Goal: Task Accomplishment & Management: Manage account settings

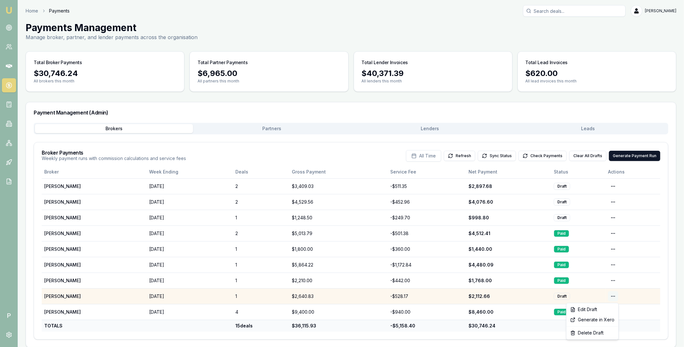
click at [614, 296] on html "Emu Broker P Home Payments Matt Leeburn Toggle Menu Payments Management Manage …" at bounding box center [342, 173] width 684 height 347
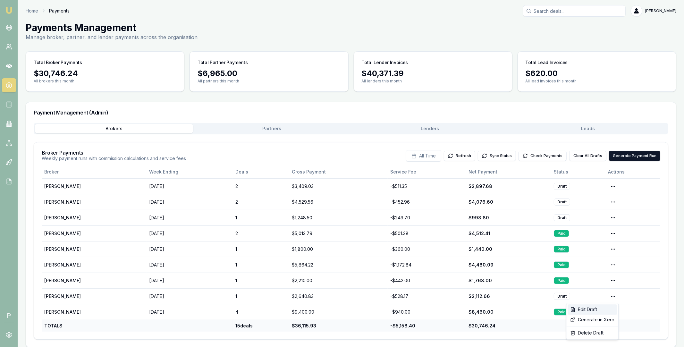
click at [604, 309] on div "Edit Draft" at bounding box center [592, 309] width 49 height 10
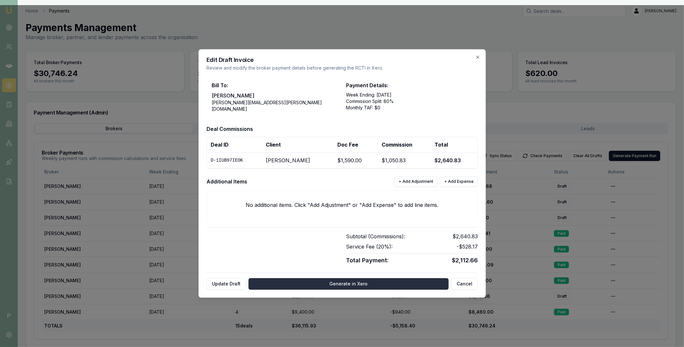
click at [349, 283] on button "Generate in Xero" at bounding box center [349, 284] width 200 height 12
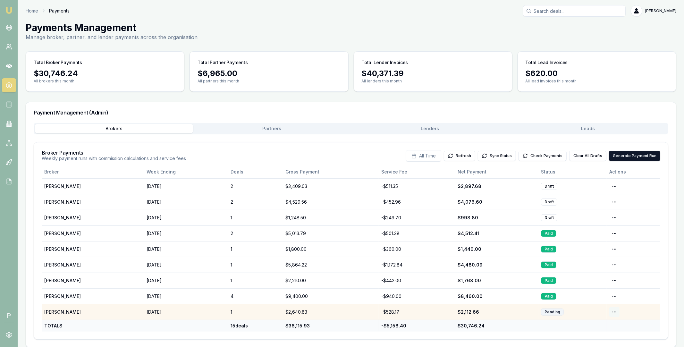
click at [616, 313] on html "Emu Broker P Home Payments Matt Leeburn Toggle Menu Payments Management Manage …" at bounding box center [342, 173] width 684 height 347
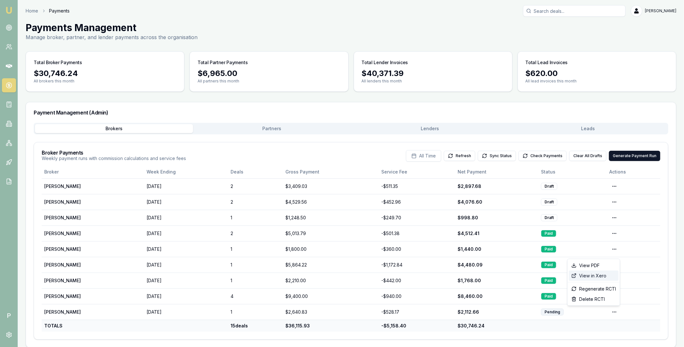
click at [606, 274] on div "View in Xero" at bounding box center [594, 276] width 50 height 10
click at [538, 155] on button "Check Payments" at bounding box center [543, 156] width 48 height 10
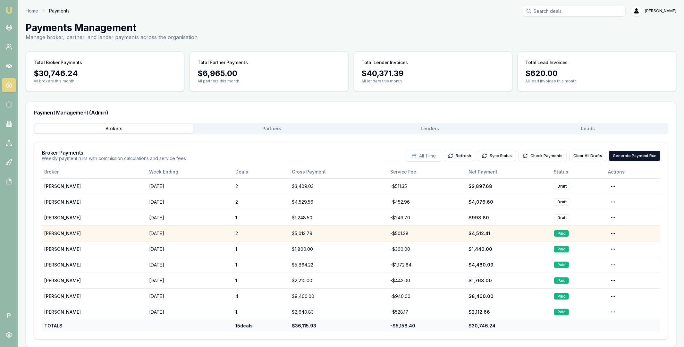
scroll to position [6, 0]
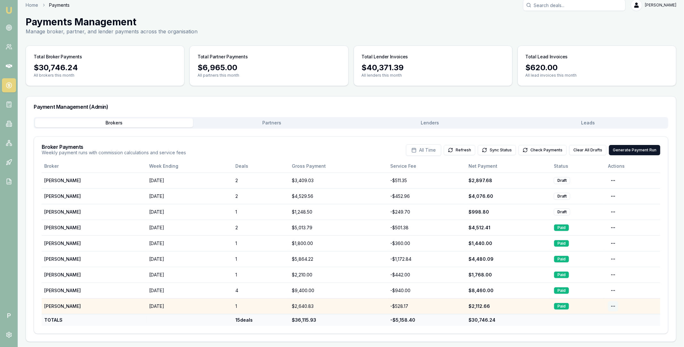
click at [611, 306] on html "Emu Broker P Home Payments Matt Leeburn Toggle Menu Payments Management Manage …" at bounding box center [342, 167] width 684 height 347
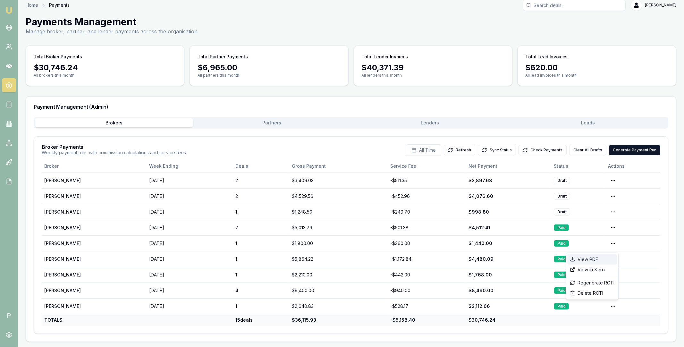
click at [601, 259] on div "View PDF" at bounding box center [592, 259] width 50 height 10
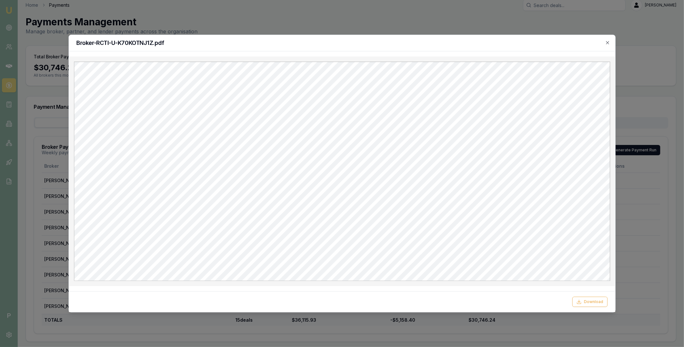
scroll to position [0, 0]
click at [590, 298] on button "Download" at bounding box center [589, 302] width 35 height 10
click at [610, 56] on div "Broker-RCTI-U-K70KOTNJ1Z.pdf Download Close" at bounding box center [341, 174] width 547 height 278
click at [610, 41] on icon "button" at bounding box center [607, 42] width 5 height 5
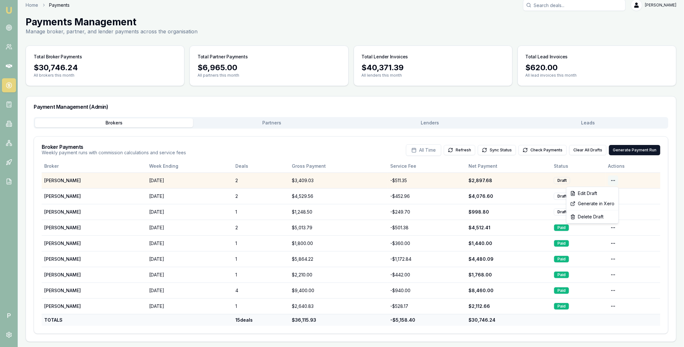
click at [615, 179] on html "Emu Broker P Home Payments Matt Leeburn Toggle Menu Payments Management Manage …" at bounding box center [342, 167] width 684 height 347
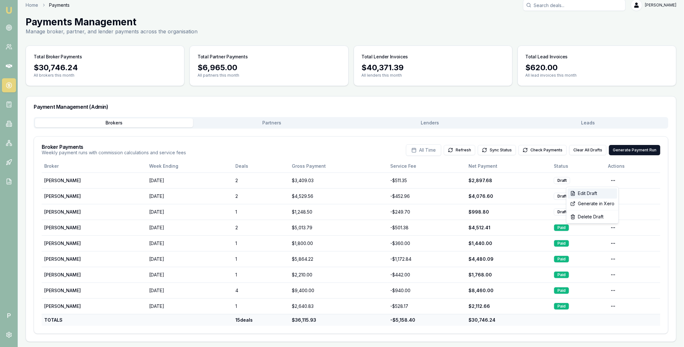
click at [601, 191] on div "Edit Draft" at bounding box center [592, 193] width 49 height 10
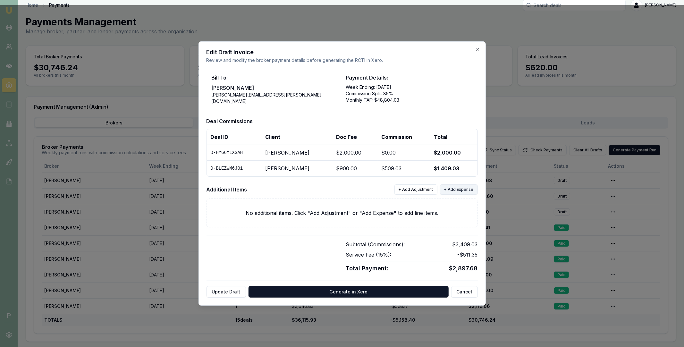
click at [453, 191] on button "+ Add Expense" at bounding box center [459, 189] width 38 height 10
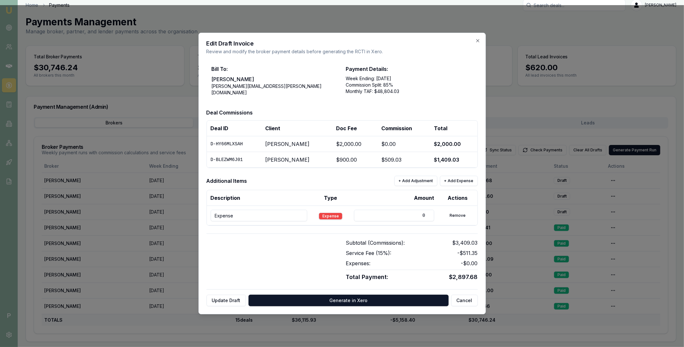
click at [252, 216] on input "Expense" at bounding box center [259, 216] width 97 height 12
paste input "D-BLEZWM6J01 Arath patel The Trustee for EZY LOANS FAMILY TRUST"
click at [230, 215] on input "D-BLEZWM6J01 Arath patel The Trustee for EZY LOANS FAMILY TRUST" at bounding box center [259, 216] width 97 height 12
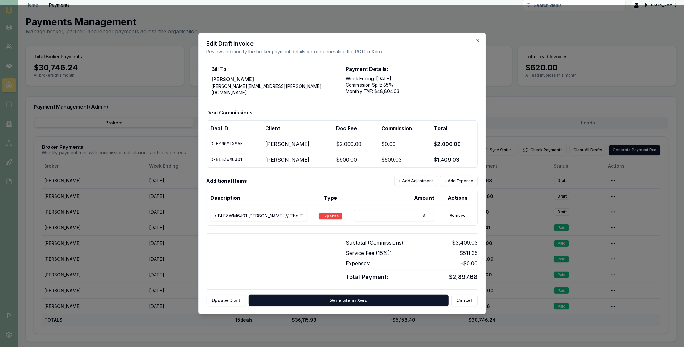
scroll to position [0, 0]
drag, startPoint x: 223, startPoint y: 215, endPoint x: 189, endPoint y: 214, distance: 34.0
click at [189, 214] on body "Emu Broker P Home Payments Matt Leeburn Toggle Menu Payments Management Manage …" at bounding box center [342, 167] width 684 height 347
click at [245, 217] on input "D-BLEZWM6J01 Arath patel // The Trustee for EZY LOANS FAMILY TRUST" at bounding box center [259, 216] width 97 height 12
click at [253, 216] on input "D-BLEZWM6J01 Arath patel // The Trustee for EZY LOANS FAMILY TRUST" at bounding box center [259, 216] width 97 height 12
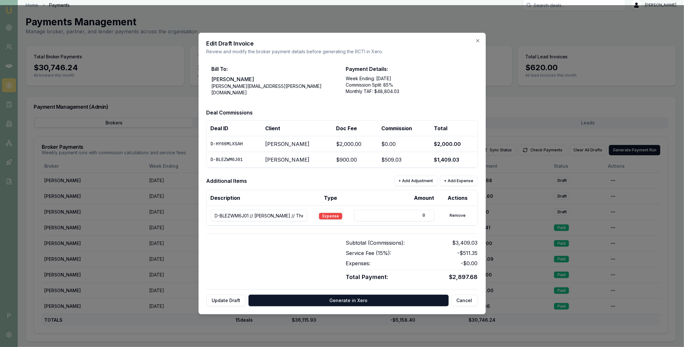
type input "D-BLEZWM6J01 // Arath patel // The Trustee for EZY LOANS FAMILY TRUST"
click at [377, 211] on input "0" at bounding box center [394, 216] width 80 height 12
drag, startPoint x: 407, startPoint y: 213, endPoint x: 428, endPoint y: 214, distance: 20.5
click at [428, 214] on input "0" at bounding box center [394, 216] width 80 height 12
type input "400"
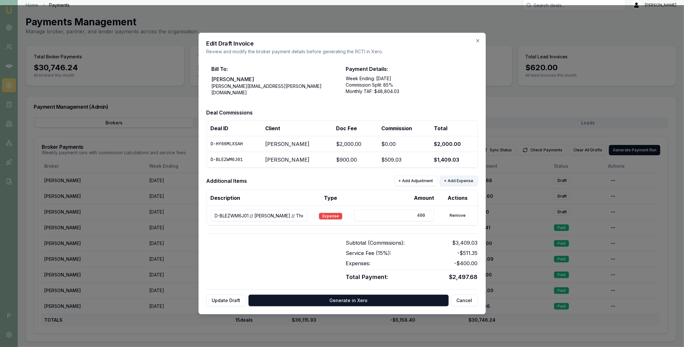
click at [453, 182] on button "+ Add Expense" at bounding box center [459, 181] width 38 height 10
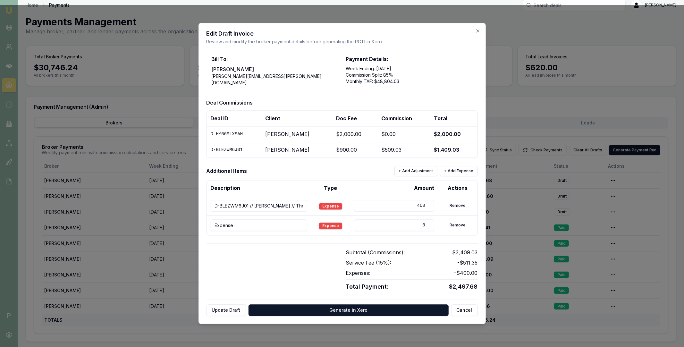
click at [235, 234] on div "Description Type Amount Actions D-BLEZWM6J01 // Arath patel // The Trustee for …" at bounding box center [342, 207] width 271 height 55
click at [236, 225] on input "Expense" at bounding box center [259, 226] width 97 height 12
paste input "D-HY66MLXSAH Ankitkumar Patel SAI GLOBAL MORTGAGE PTY LTD"
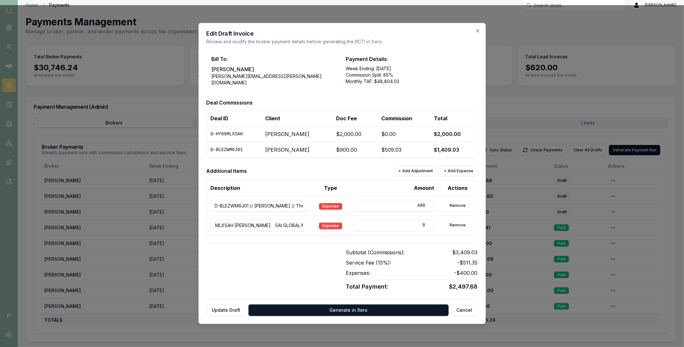
drag, startPoint x: 238, startPoint y: 225, endPoint x: 206, endPoint y: 226, distance: 32.4
click at [206, 226] on div "Edit Draft Invoice Review and modify the broker payment details before generati…" at bounding box center [342, 173] width 287 height 301
click at [253, 225] on input "D-HY66MLXSAH Ankitkumar Patel SAI GLOBAL MORTGAGE PTY LTD" at bounding box center [259, 226] width 97 height 12
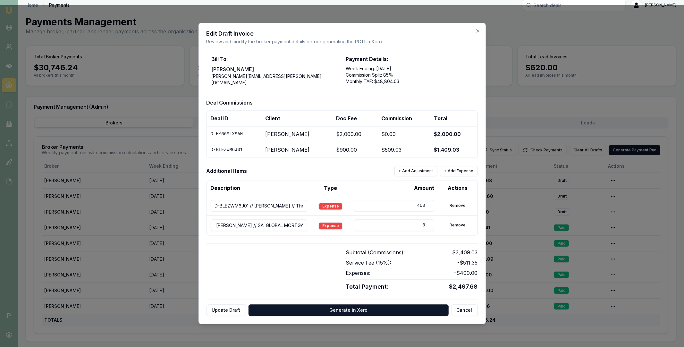
click at [266, 226] on input "D-HY66MLXSAH // Ankitkumar Patel // SAI GLOBAL MORTGAGE PTY LTD" at bounding box center [259, 226] width 97 height 12
type input "D-HY66MLXSAH // Ankitkumar Patel // SAI GLOBAL MORTGAGE PTY LTD"
click at [402, 225] on input "0" at bounding box center [394, 226] width 80 height 12
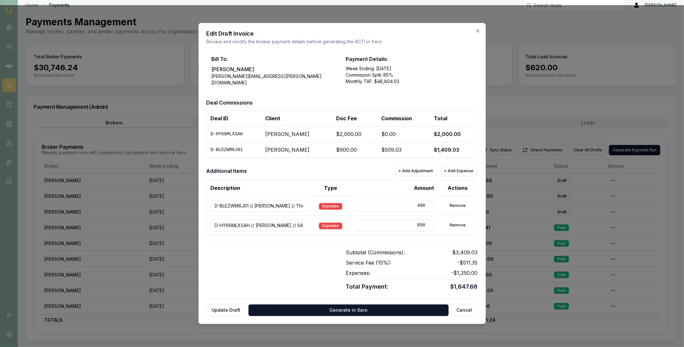
type input "850"
click at [390, 237] on div "Bill To: Pinkesh Patel pinkesh.patel@emumoney.com.au Payment Details: Week Endi…" at bounding box center [342, 183] width 271 height 266
click at [235, 309] on button "Update Draft" at bounding box center [226, 311] width 39 height 12
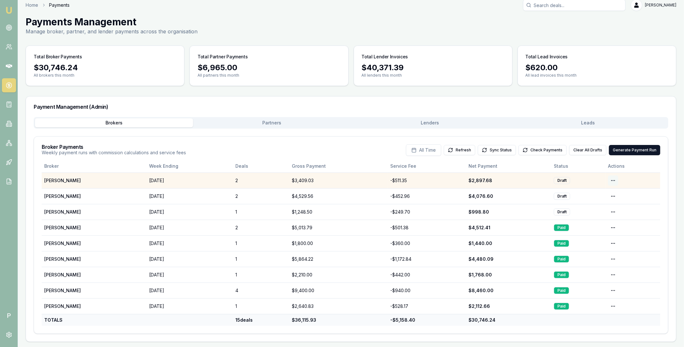
click at [612, 181] on html "Emu Broker P Home Payments Matt Leeburn Toggle Menu Payments Management Manage …" at bounding box center [342, 167] width 684 height 347
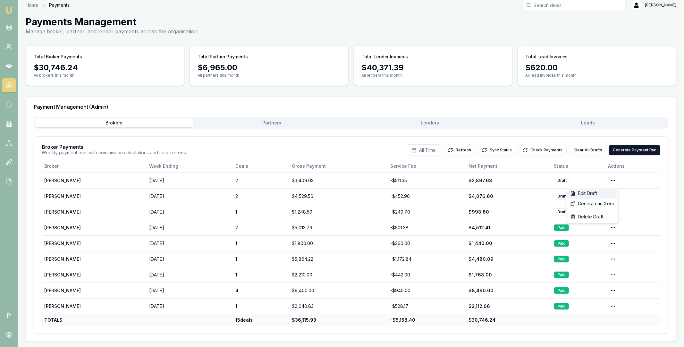
click at [603, 193] on div "Edit Draft" at bounding box center [592, 193] width 49 height 10
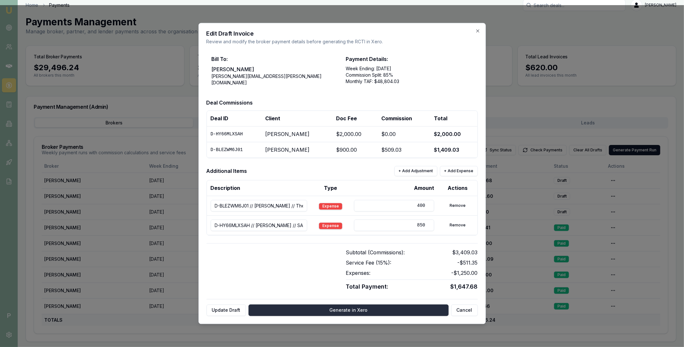
click at [341, 309] on button "Generate in Xero" at bounding box center [349, 311] width 200 height 12
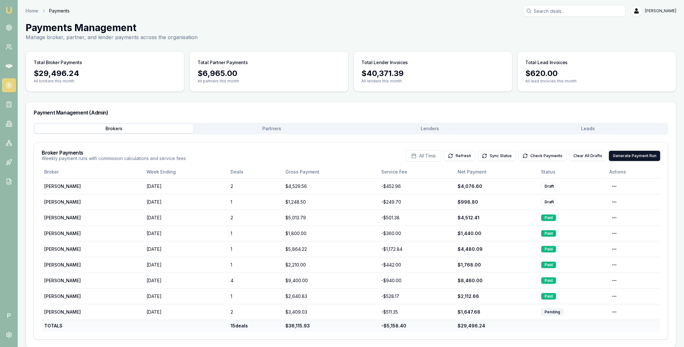
click at [278, 131] on button "Partners" at bounding box center [272, 128] width 158 height 9
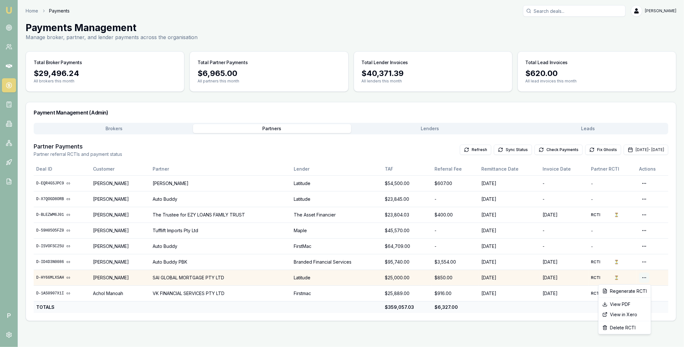
click at [645, 277] on html "Emu Broker P Home Payments Matt Leeburn Toggle Menu Payments Management Manage …" at bounding box center [342, 173] width 684 height 347
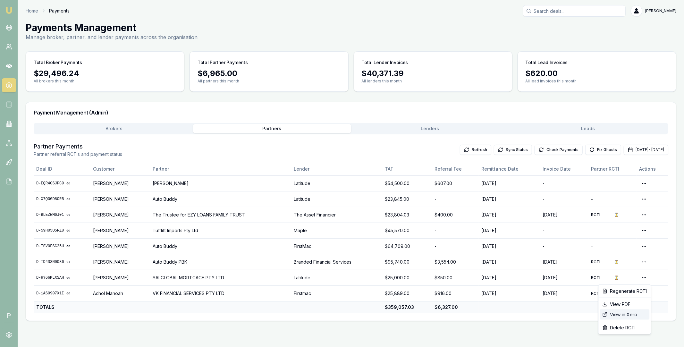
click at [621, 314] on div "View in Xero" at bounding box center [625, 314] width 50 height 10
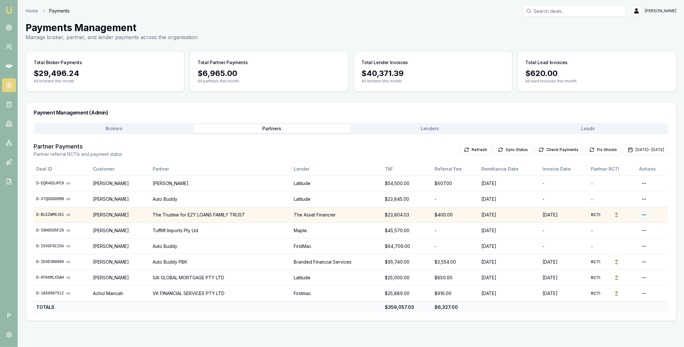
click at [647, 214] on html "Emu Broker P Home Payments Matt Leeburn Toggle Menu Payments Management Manage …" at bounding box center [342, 173] width 684 height 347
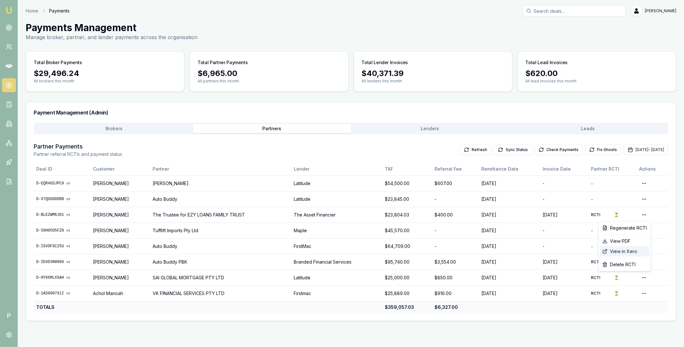
click at [625, 254] on div "View in Xero" at bounding box center [625, 251] width 50 height 10
click at [540, 147] on button "Check Payments" at bounding box center [559, 150] width 48 height 10
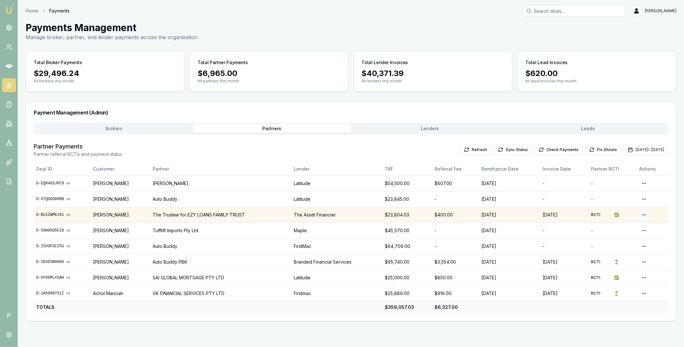
click at [646, 213] on html "Emu Broker P Home Payments Matt Leeburn Toggle Menu Payments Management Manage …" at bounding box center [342, 173] width 684 height 347
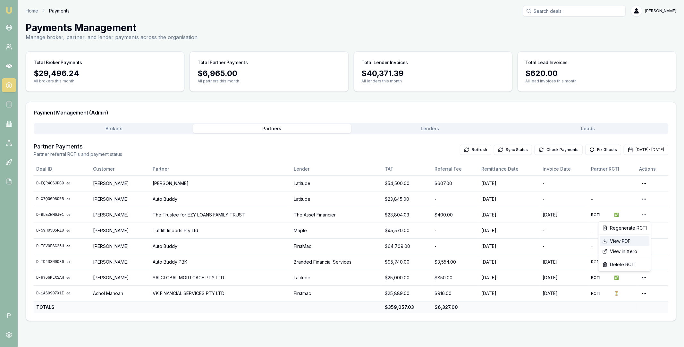
click at [629, 240] on div "View PDF" at bounding box center [625, 241] width 50 height 10
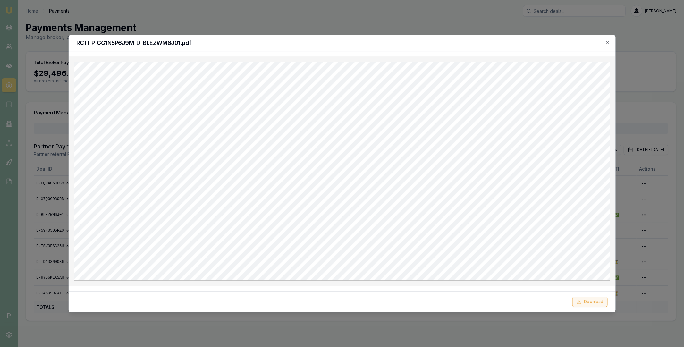
click at [595, 301] on button "Download" at bounding box center [589, 302] width 35 height 10
click at [614, 41] on div "RCTI-P-GG1N5P6J9M-D-BLEZWM6J01.pdf" at bounding box center [342, 43] width 546 height 16
click at [609, 42] on icon "button" at bounding box center [607, 42] width 5 height 5
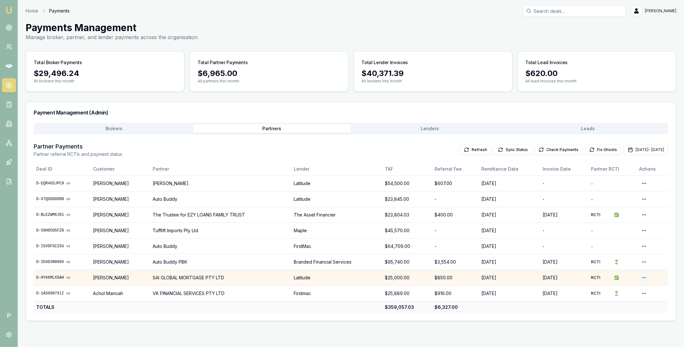
click at [647, 279] on html "Emu Broker P Home Payments Matt Leeburn Toggle Menu Payments Management Manage …" at bounding box center [342, 173] width 684 height 347
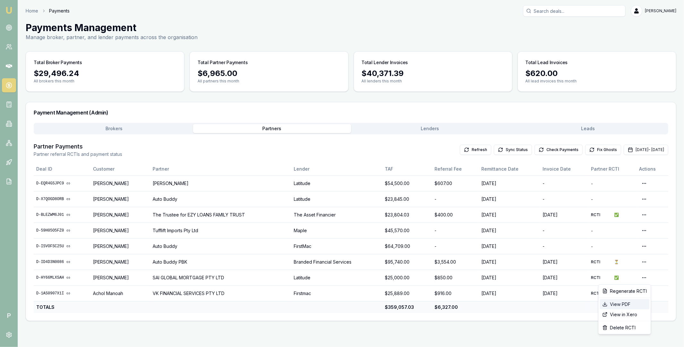
click at [623, 306] on div "View PDF" at bounding box center [625, 304] width 50 height 10
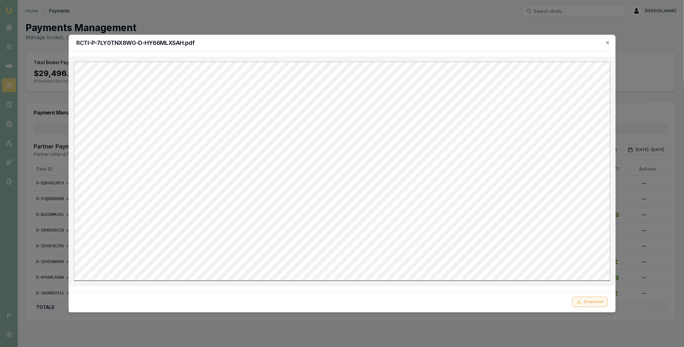
click at [594, 298] on button "Download" at bounding box center [589, 302] width 35 height 10
click at [613, 43] on div "RCTI-P-7LY0TNX8WG-D-HY66MLXSAH.pdf" at bounding box center [342, 43] width 546 height 16
click at [609, 43] on icon "button" at bounding box center [607, 42] width 5 height 5
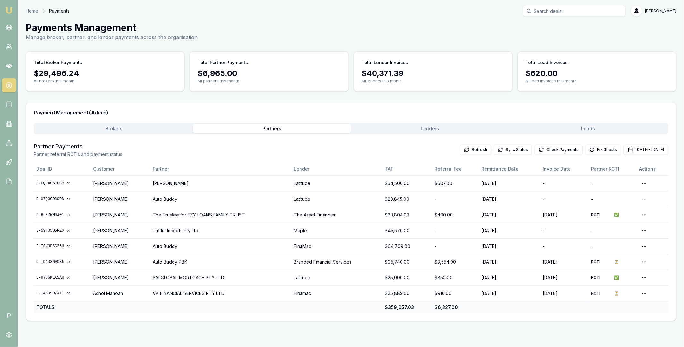
click at [142, 127] on button "Brokers" at bounding box center [114, 128] width 158 height 9
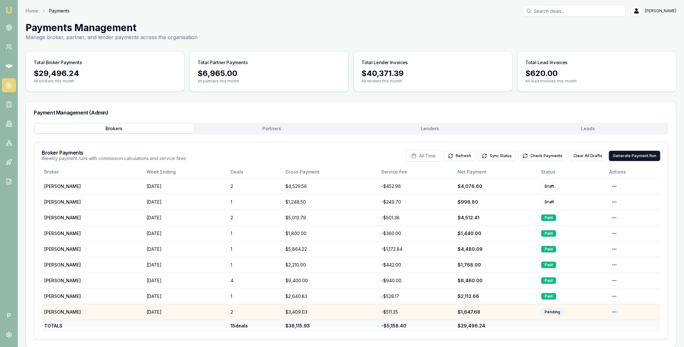
click at [612, 312] on html "Emu Broker P Home Payments Matt Leeburn Toggle Menu Payments Management Manage …" at bounding box center [342, 173] width 684 height 347
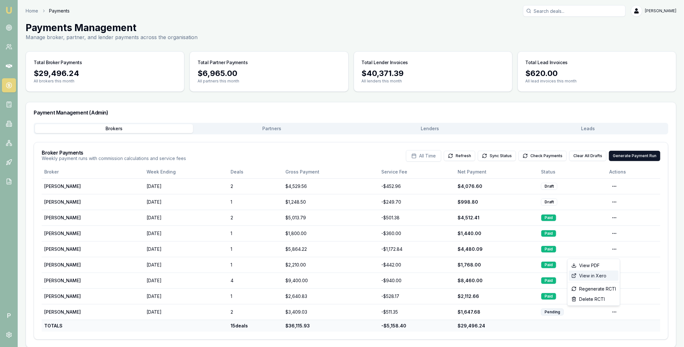
click at [600, 275] on div "View in Xero" at bounding box center [594, 276] width 50 height 10
click at [561, 153] on button "Check Payments" at bounding box center [543, 156] width 48 height 10
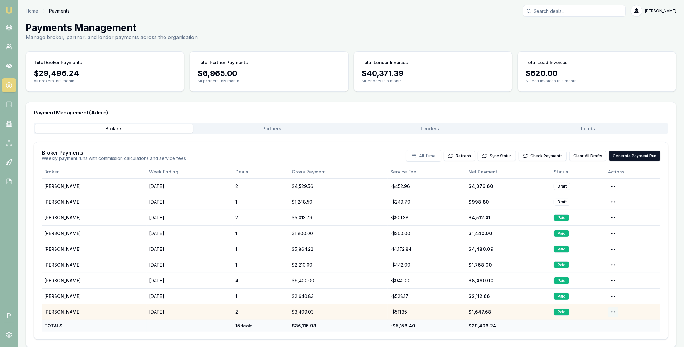
click at [614, 314] on html "Emu Broker P Home Payments Matt Leeburn Toggle Menu Payments Management Manage …" at bounding box center [342, 173] width 684 height 347
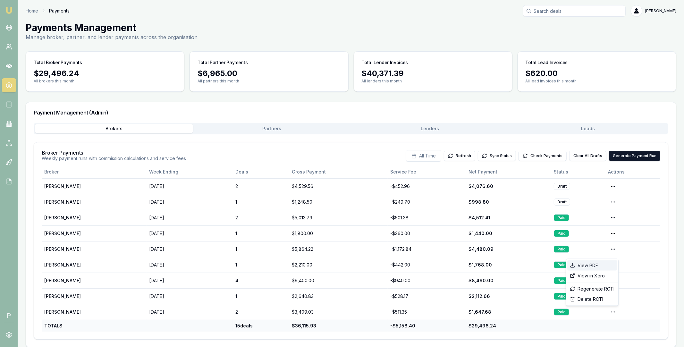
click at [603, 263] on div "View PDF" at bounding box center [592, 265] width 50 height 10
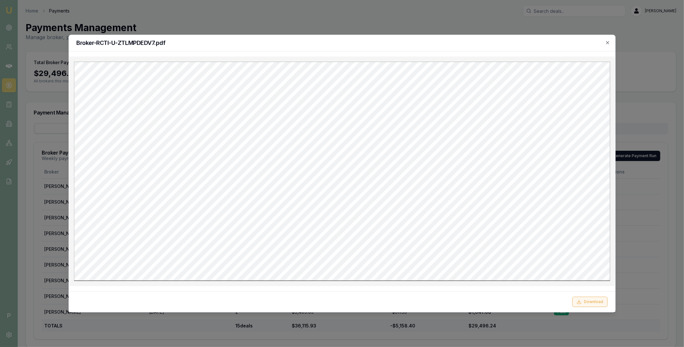
click at [587, 300] on button "Download" at bounding box center [589, 302] width 35 height 10
click at [476, 41] on h2 "Broker-RCTI-U-ZTLMPDEDV7.pdf" at bounding box center [341, 43] width 531 height 6
click at [606, 44] on icon "button" at bounding box center [607, 42] width 3 height 3
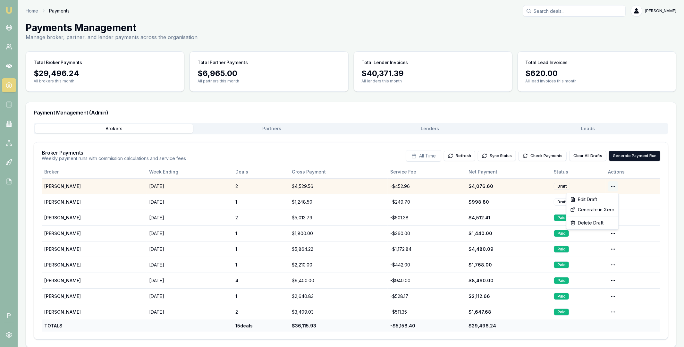
click at [614, 188] on html "Emu Broker P Home Payments Matt Leeburn Toggle Menu Payments Management Manage …" at bounding box center [342, 173] width 684 height 347
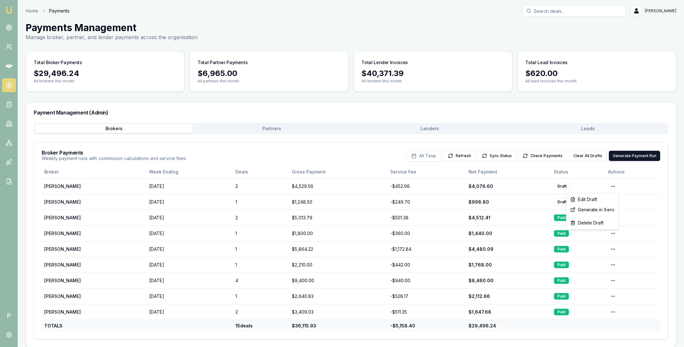
click at [279, 128] on html "Emu Broker P Home Payments Matt Leeburn Toggle Menu Payments Management Manage …" at bounding box center [342, 173] width 684 height 347
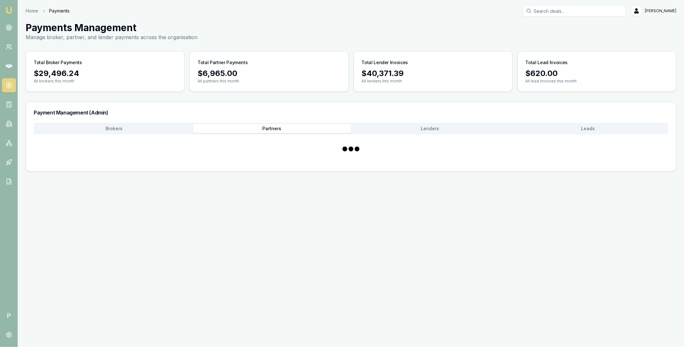
click at [268, 128] on button "Partners" at bounding box center [272, 128] width 158 height 9
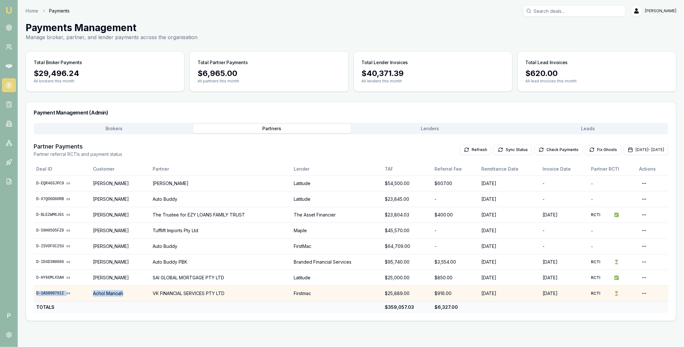
drag, startPoint x: 35, startPoint y: 292, endPoint x: 144, endPoint y: 293, distance: 108.7
click at [144, 293] on tr "D-1AS0907X1I Achol Manoah VK FINANCIAL SERVICES PTY LTD Firstmac $25,889.00 $91…" at bounding box center [351, 293] width 635 height 16
click at [241, 293] on td "VK FINANCIAL SERVICES PTY LTD" at bounding box center [220, 293] width 141 height 16
copy tr "D-1AS0907X1I Achol Manoah VK FINANCIAL SERVICES PTY LTD"
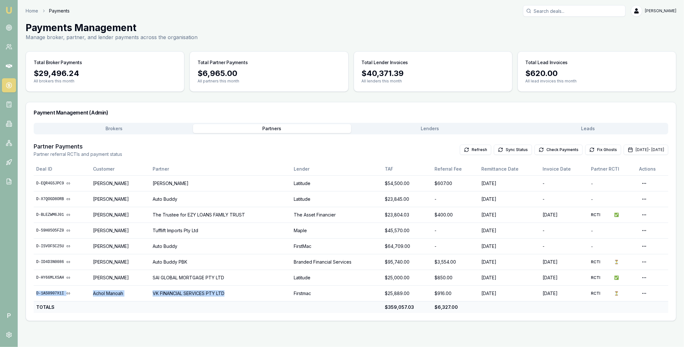
click at [118, 128] on button "Brokers" at bounding box center [114, 128] width 158 height 9
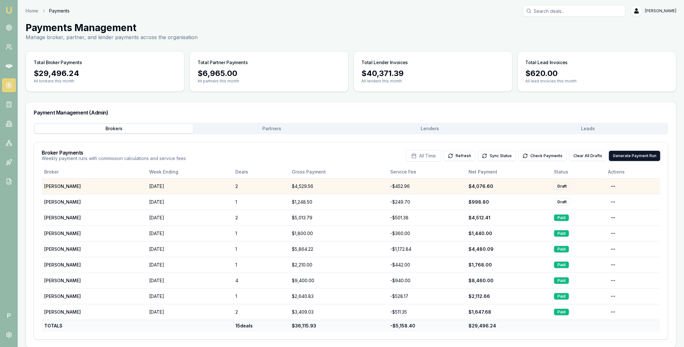
click at [622, 186] on td "Open menu" at bounding box center [633, 186] width 55 height 16
click at [614, 186] on html "Emu Broker P Home Payments Matt Leeburn Toggle Menu Payments Management Manage …" at bounding box center [342, 173] width 684 height 347
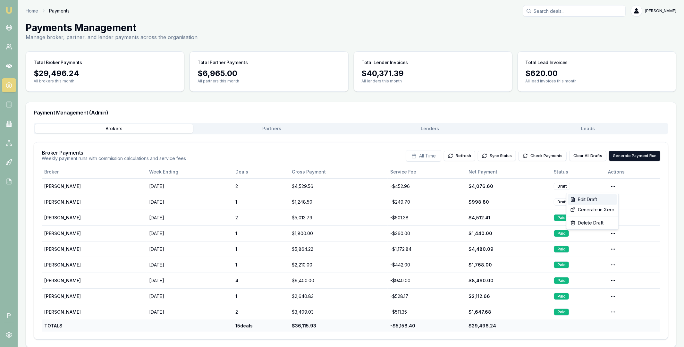
click at [600, 196] on div "Edit Draft" at bounding box center [592, 199] width 49 height 10
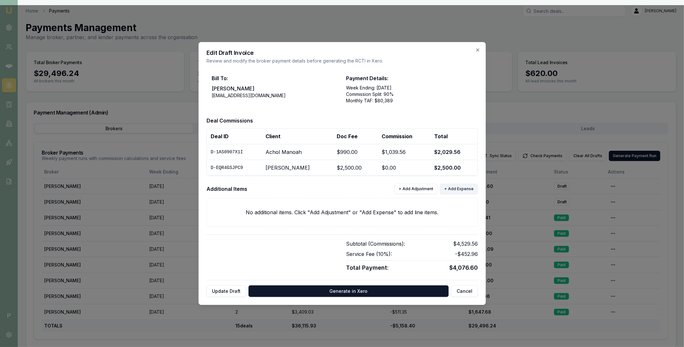
click at [458, 188] on button "+ Add Expense" at bounding box center [459, 189] width 38 height 10
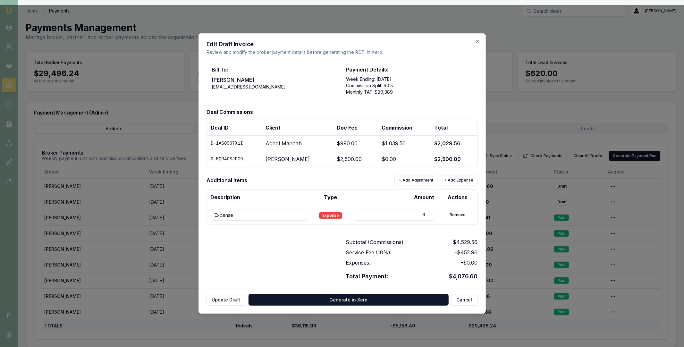
click at [267, 214] on input "Expense" at bounding box center [259, 215] width 97 height 12
paste input "D-1AS0907X1I Achol Manoah VK FINANCIAL SERVICES PTY LTD"
click at [225, 217] on input "D-1AS0907X1I Achol Manoah VK FINANCIAL SERVICES PTY LTD" at bounding box center [259, 215] width 97 height 12
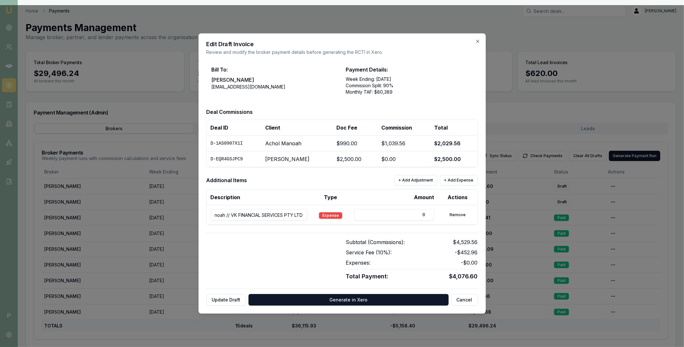
scroll to position [0, 0]
type input "D-1AS0907X1I // Achol Manoah // VK FINANCIAL SERVICES PTY LTD"
click at [370, 216] on input "0" at bounding box center [394, 215] width 80 height 12
type input "916"
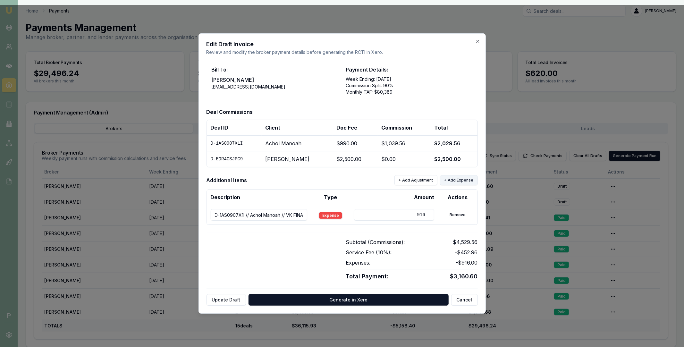
click at [460, 182] on button "+ Add Expense" at bounding box center [459, 180] width 38 height 10
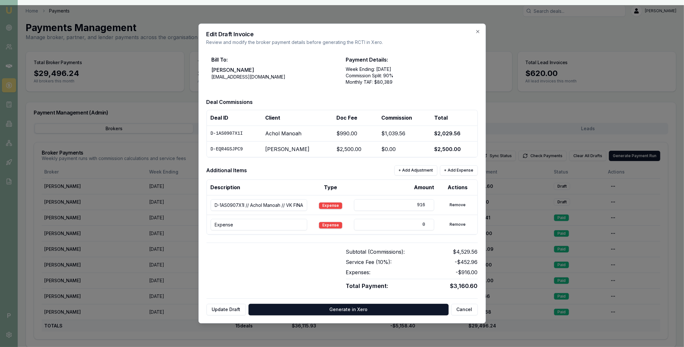
click at [263, 225] on input "Expense" at bounding box center [259, 225] width 97 height 12
type input "INV-0714"
click at [369, 223] on input "0" at bounding box center [394, 225] width 80 height 12
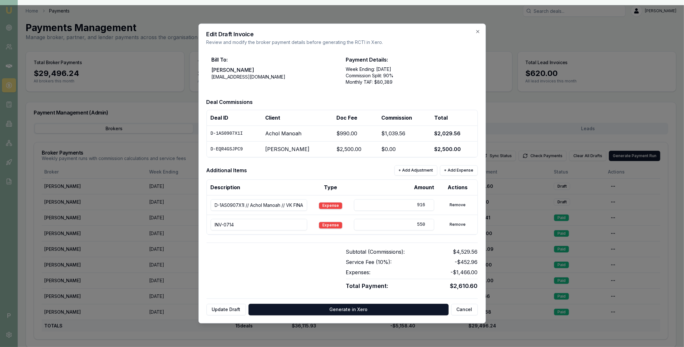
type input "550"
click at [317, 240] on div "Bill To: Eujin Ooi eujin.ooi@emumoney.com.au Payment Details: Week Ending: 04/1…" at bounding box center [342, 183] width 271 height 265
click at [466, 171] on button "+ Add Expense" at bounding box center [459, 170] width 38 height 10
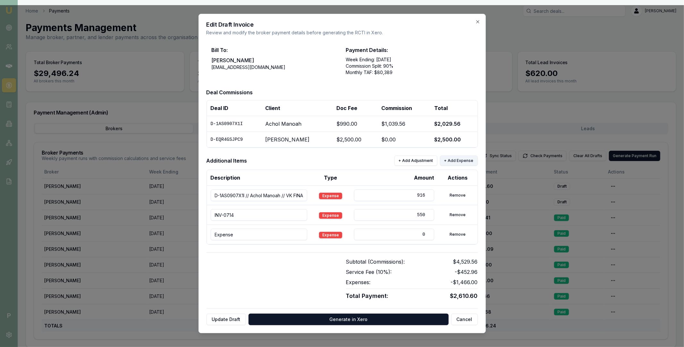
click at [463, 162] on button "+ Add Expense" at bounding box center [459, 161] width 38 height 10
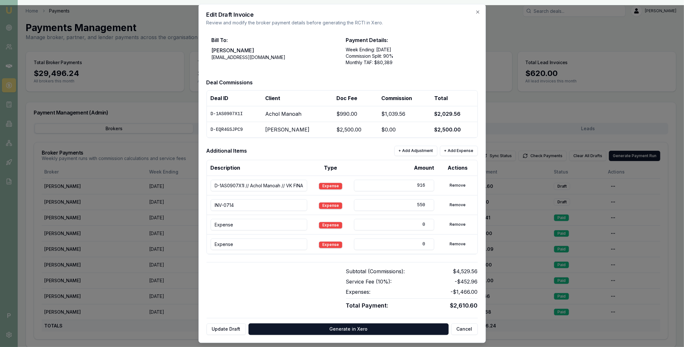
click at [263, 225] on input "Expense" at bounding box center [259, 225] width 97 height 12
paste input "D-BLEZWM6J01"
type input "D-BLEZWM6J01 // Mentor Fee"
click at [247, 243] on input "Expense" at bounding box center [259, 245] width 97 height 12
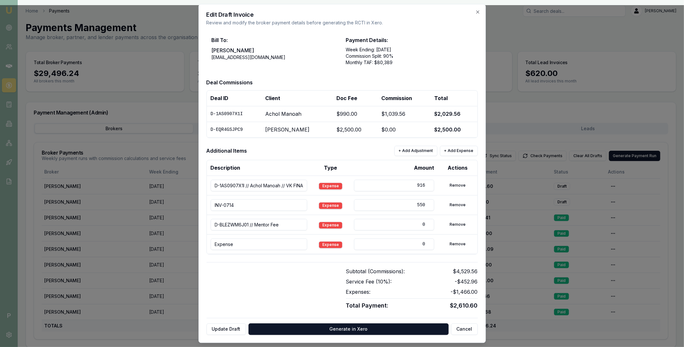
click at [247, 243] on input "Expense" at bounding box center [259, 245] width 97 height 12
click at [251, 247] on input at bounding box center [259, 245] width 97 height 12
paste input "D-HY66MLXSAH"
type input "D-HY66MLXSAH // Mentor Fee"
drag, startPoint x: 402, startPoint y: 246, endPoint x: 422, endPoint y: 243, distance: 19.5
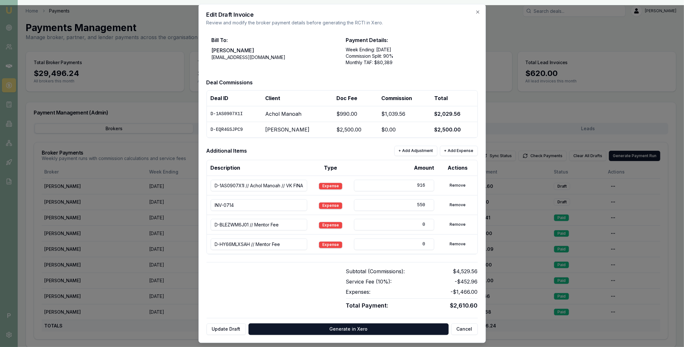
click at [421, 244] on input "0" at bounding box center [394, 245] width 80 height 12
drag, startPoint x: 420, startPoint y: 245, endPoint x: 426, endPoint y: 245, distance: 5.5
click at [425, 245] on input "0" at bounding box center [394, 245] width 80 height 12
type input "100"
drag, startPoint x: 419, startPoint y: 225, endPoint x: 424, endPoint y: 225, distance: 5.5
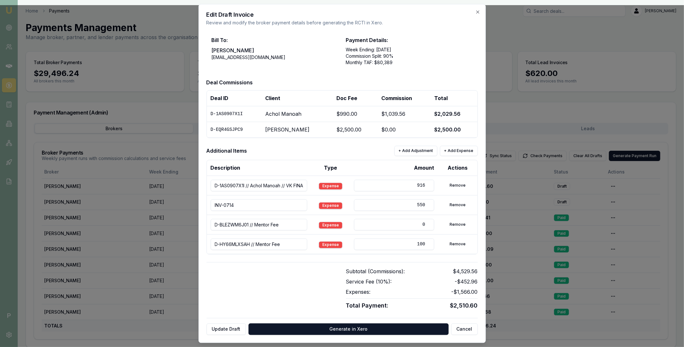
click at [424, 225] on input "0" at bounding box center [394, 225] width 80 height 12
type input "70.45"
click at [305, 276] on div at bounding box center [273, 289] width 132 height 43
click at [226, 331] on button "Update Draft" at bounding box center [226, 330] width 39 height 12
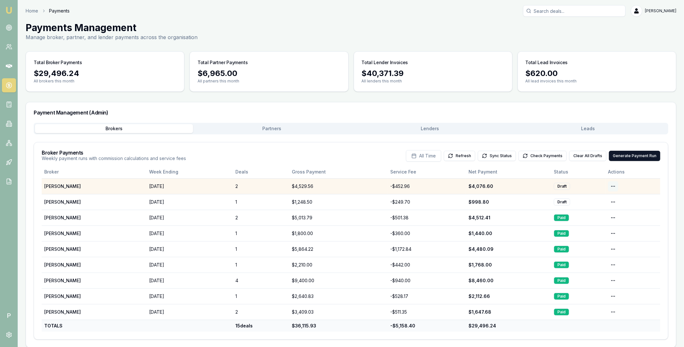
click at [614, 187] on html "Emu Broker P Home Payments Matt Leeburn Toggle Menu Payments Management Manage …" at bounding box center [342, 173] width 684 height 347
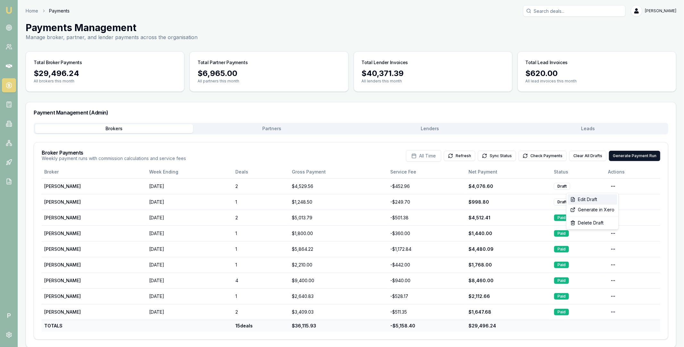
click at [605, 198] on div "Edit Draft" at bounding box center [592, 199] width 49 height 10
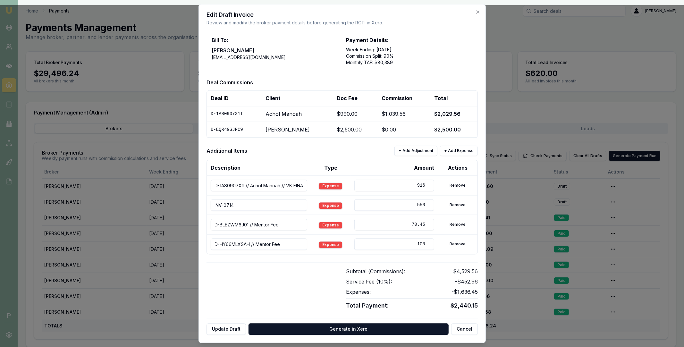
click at [393, 227] on input "70.45" at bounding box center [394, 225] width 80 height 12
type input "-70.45"
click at [395, 250] on td "100" at bounding box center [394, 244] width 88 height 20
click at [396, 245] on input "100" at bounding box center [394, 245] width 80 height 12
type input "-100"
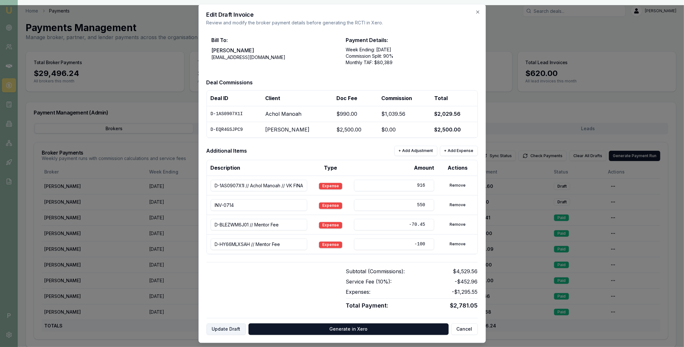
click at [233, 326] on button "Update Draft" at bounding box center [226, 330] width 39 height 12
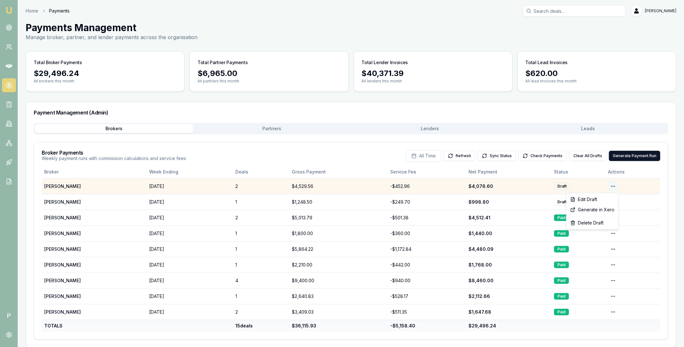
click at [613, 188] on html "Emu Broker P Home Payments Matt Leeburn Toggle Menu Payments Management Manage …" at bounding box center [342, 173] width 684 height 347
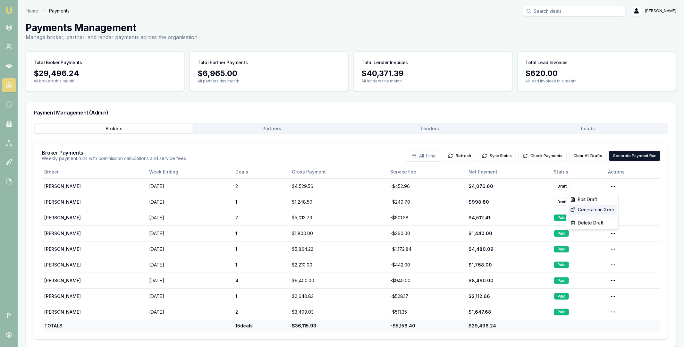
click at [602, 207] on div "Generate in Xero" at bounding box center [592, 210] width 49 height 10
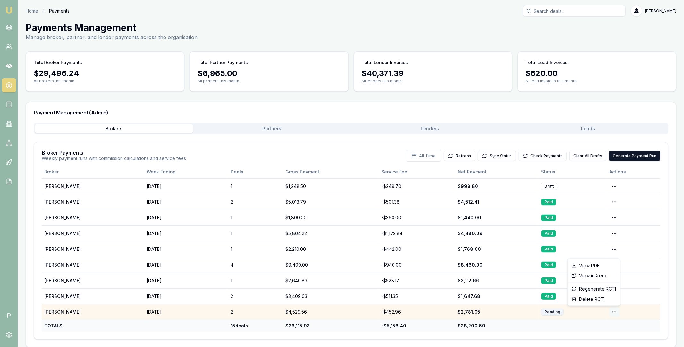
click at [616, 311] on html "Emu Broker P Home Payments Matt Leeburn Toggle Menu Payments Management Manage …" at bounding box center [342, 173] width 684 height 347
click at [595, 313] on html "Emu Broker P Home Payments Matt Leeburn Toggle Menu Payments Management Manage …" at bounding box center [342, 173] width 684 height 347
click at [616, 310] on html "Emu Broker P Home Payments Matt Leeburn Toggle Menu Payments Management Manage …" at bounding box center [342, 173] width 684 height 347
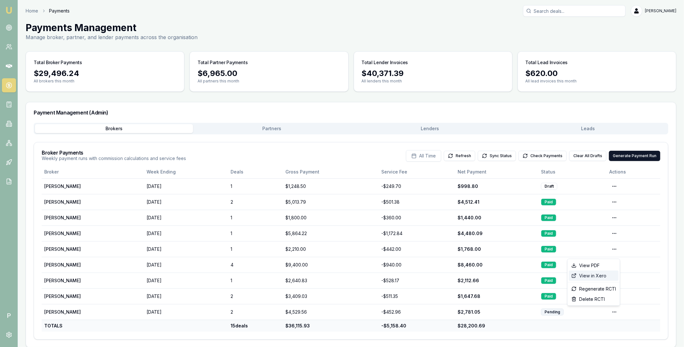
click at [611, 272] on div "View in Xero" at bounding box center [594, 276] width 50 height 10
click at [285, 127] on button "Partners" at bounding box center [272, 128] width 158 height 9
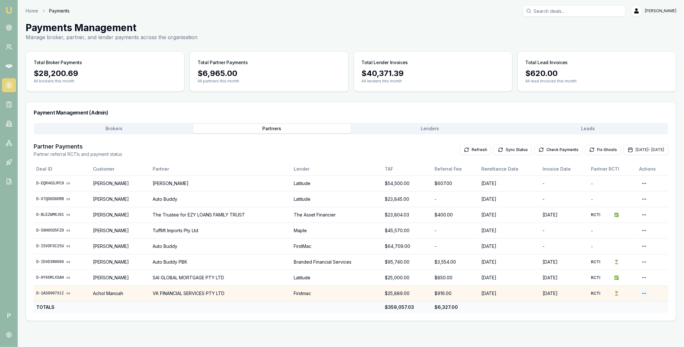
click at [646, 294] on html "Emu Broker P Home Payments Matt Leeburn Toggle Menu Payments Management Manage …" at bounding box center [342, 173] width 684 height 347
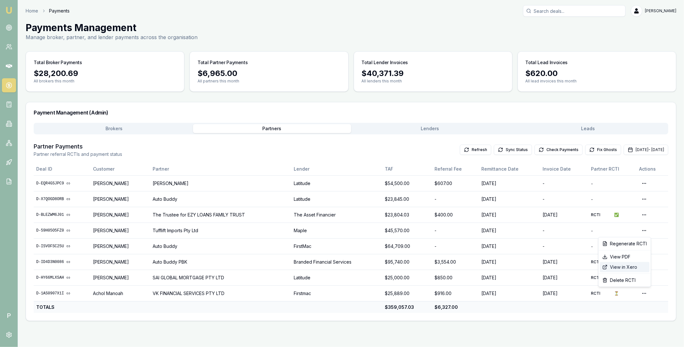
click at [634, 267] on div "View in Xero" at bounding box center [625, 267] width 50 height 10
click at [542, 147] on button "Check Payments" at bounding box center [559, 150] width 48 height 10
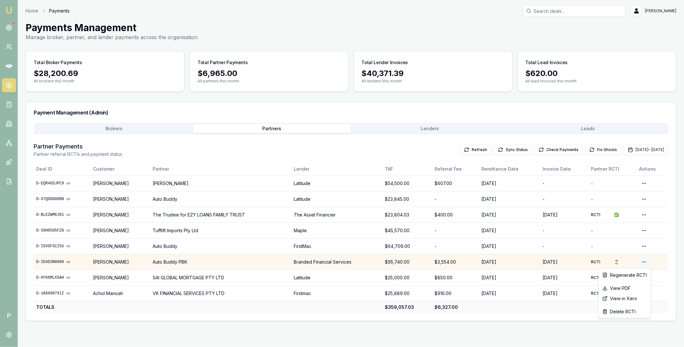
click at [645, 261] on html "Emu Broker P Home Payments Matt Leeburn Toggle Menu Payments Management Manage …" at bounding box center [342, 173] width 684 height 347
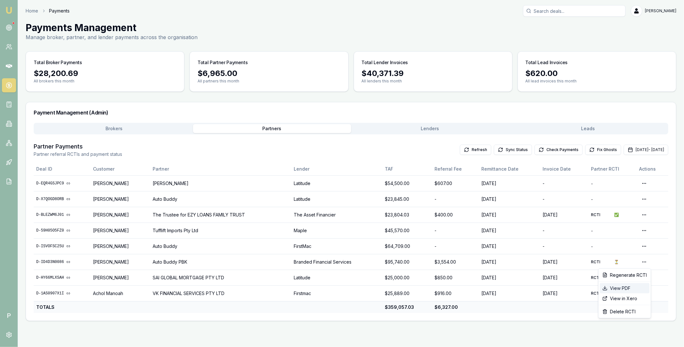
click at [626, 286] on div "View PDF" at bounding box center [625, 288] width 50 height 10
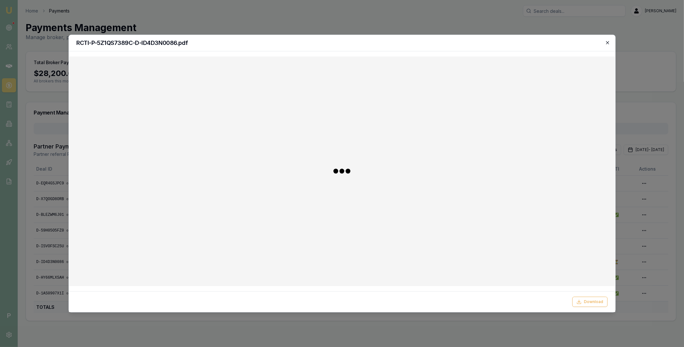
click at [608, 44] on icon "button" at bounding box center [607, 42] width 5 height 5
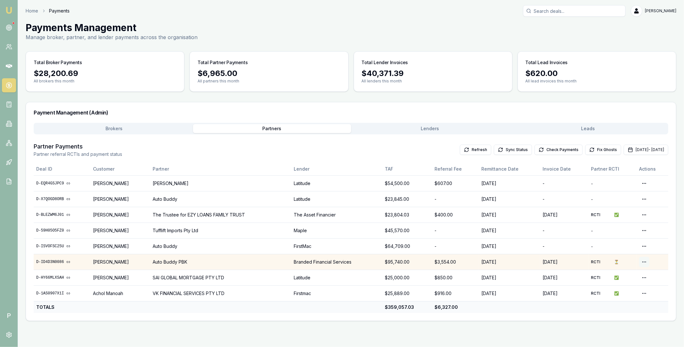
click at [646, 261] on html "Emu Broker P Home Payments Matt Leeburn Toggle Menu Payments Management Manage …" at bounding box center [342, 173] width 684 height 347
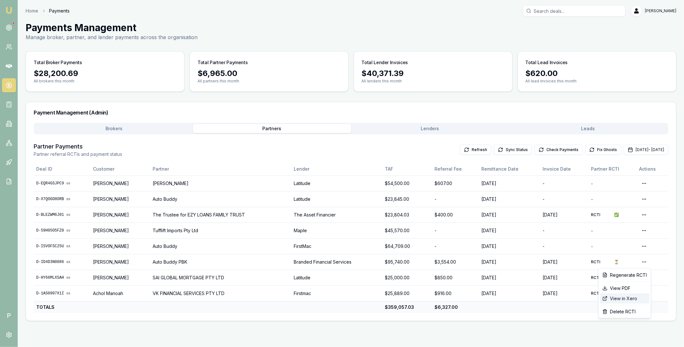
click at [632, 299] on div "View in Xero" at bounding box center [625, 298] width 50 height 10
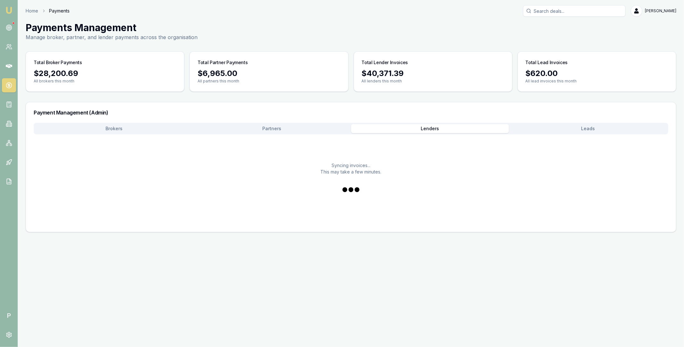
click at [423, 127] on button "Lenders" at bounding box center [430, 128] width 158 height 9
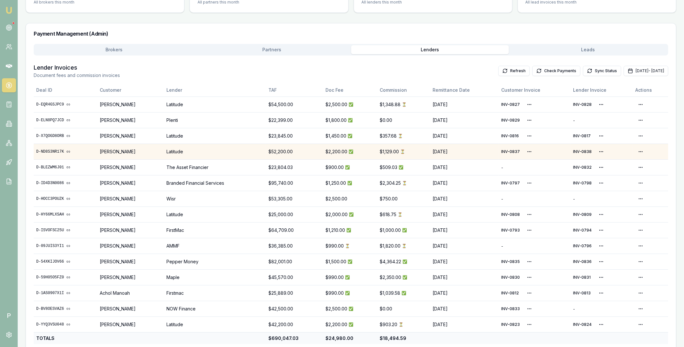
scroll to position [89, 0]
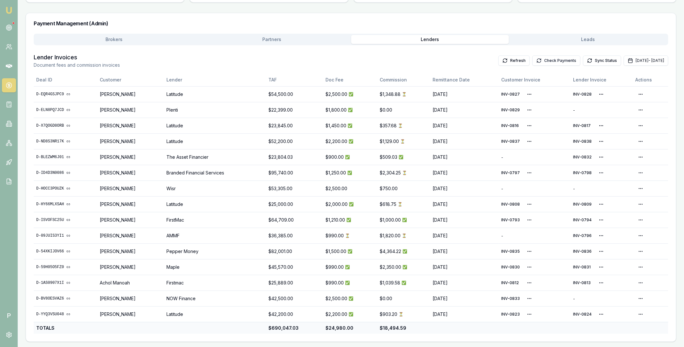
click at [532, 60] on button "Check Payments" at bounding box center [556, 60] width 48 height 10
click at [615, 44] on div "Brokers Partners Lenders Leads" at bounding box center [351, 40] width 635 height 12
click at [614, 39] on main "Payments Management Manage broker, partner, and lender payments across the orga…" at bounding box center [351, 137] width 666 height 409
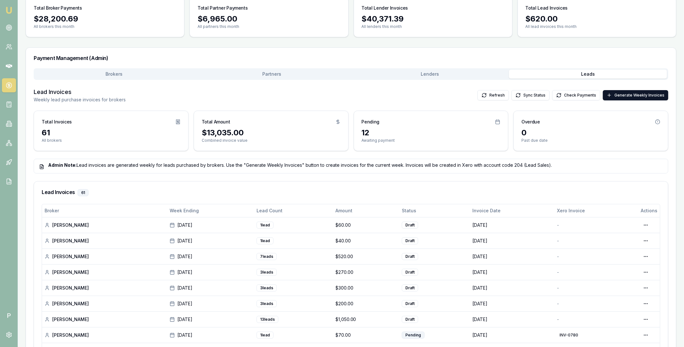
scroll to position [160, 0]
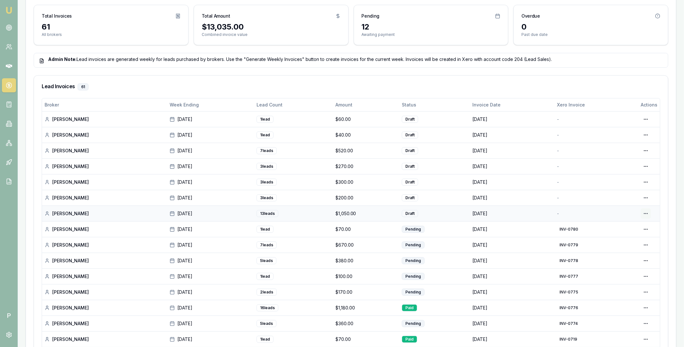
click at [646, 187] on html "Emu Broker P Home Payments Matt Leeburn Toggle Menu Payments Management Manage …" at bounding box center [342, 13] width 684 height 347
click at [628, 240] on div "Edit Draft" at bounding box center [625, 240] width 49 height 10
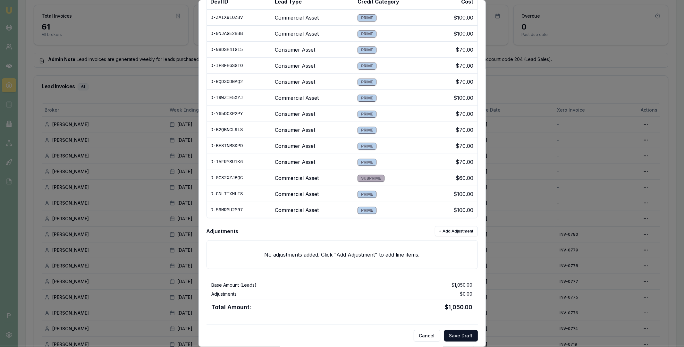
scroll to position [200, 0]
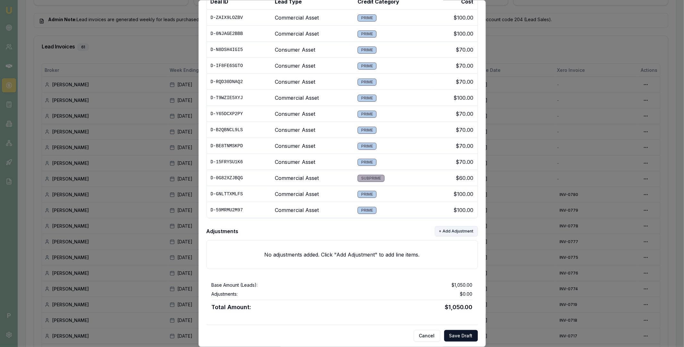
click at [453, 231] on button "+ Add Adjustment" at bounding box center [456, 231] width 43 height 10
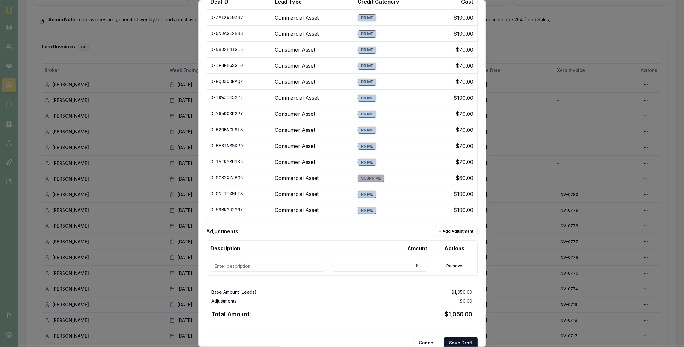
click at [275, 264] on input at bounding box center [268, 266] width 114 height 12
paste input "D-Y65DCXP2PY"
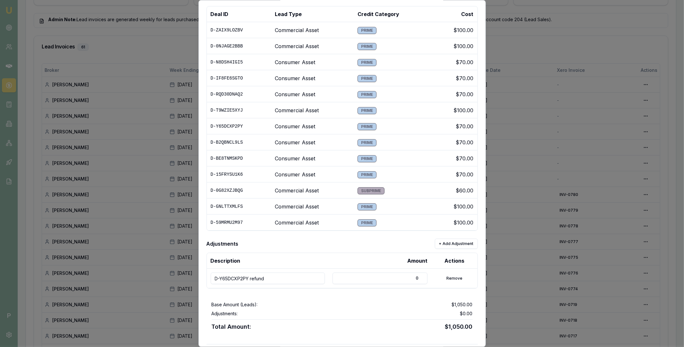
scroll to position [84, 0]
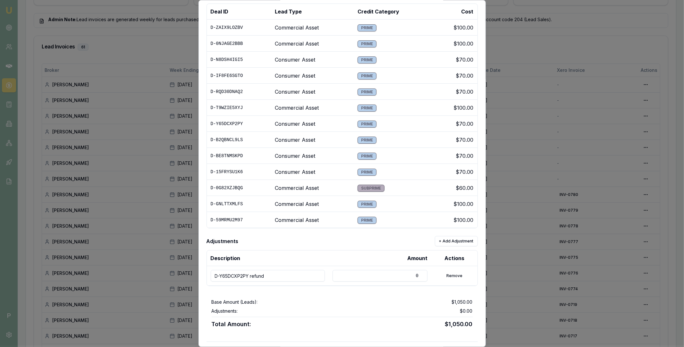
type input "D-Y65DCXP2PY refund"
click at [371, 273] on input "0" at bounding box center [380, 276] width 95 height 12
drag, startPoint x: 387, startPoint y: 274, endPoint x: 419, endPoint y: 274, distance: 31.1
click at [419, 274] on input "0" at bounding box center [380, 276] width 95 height 12
type input "-70"
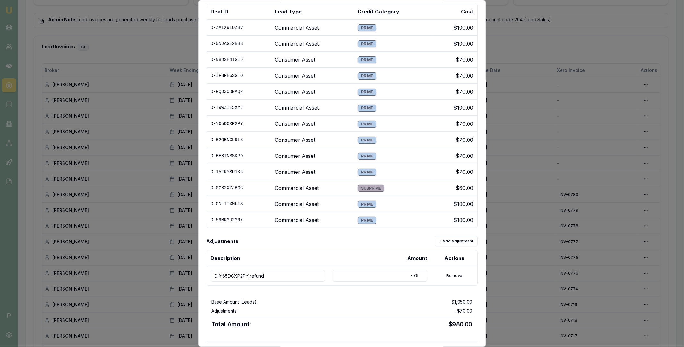
click at [413, 311] on div "Adjustments: -$70.00" at bounding box center [342, 311] width 261 height 6
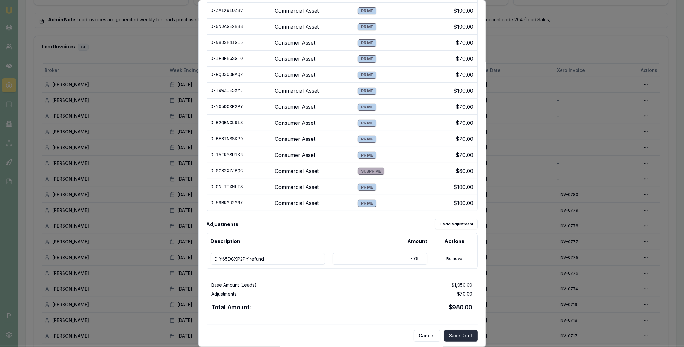
click at [457, 333] on button "Save Draft" at bounding box center [461, 336] width 34 height 12
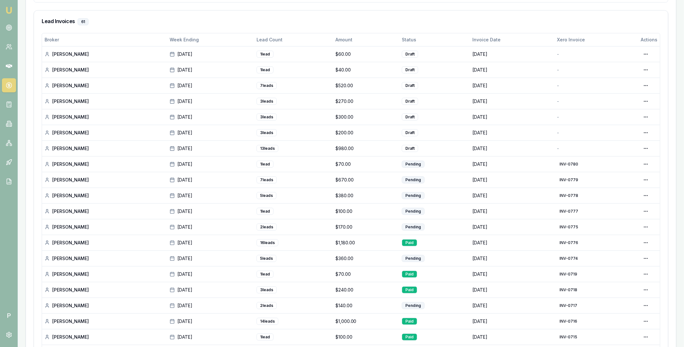
scroll to position [166, 0]
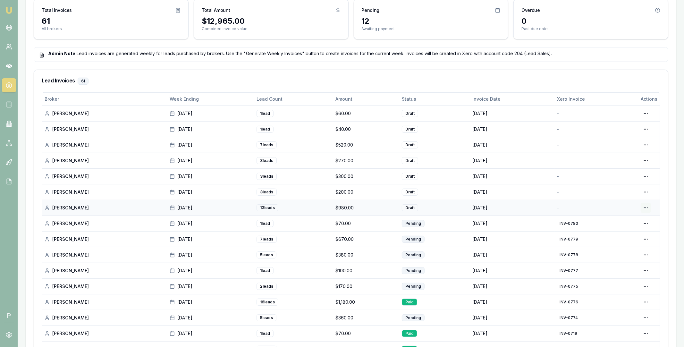
click at [648, 181] on html "Emu Broker P Home Payments Matt Leeburn Toggle Menu Payments Management Manage …" at bounding box center [342, 7] width 684 height 347
click at [631, 222] on div "Generate in Xero" at bounding box center [625, 221] width 49 height 10
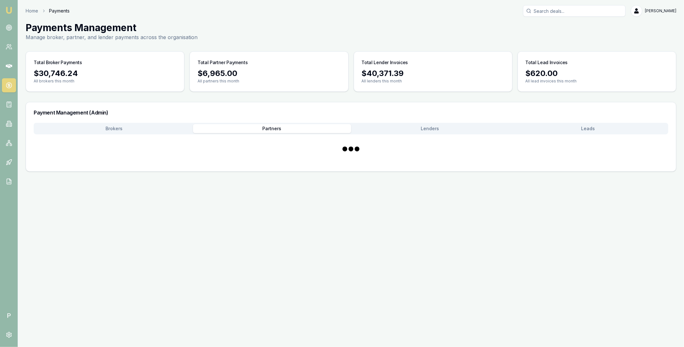
click at [276, 130] on button "Partners" at bounding box center [272, 128] width 158 height 9
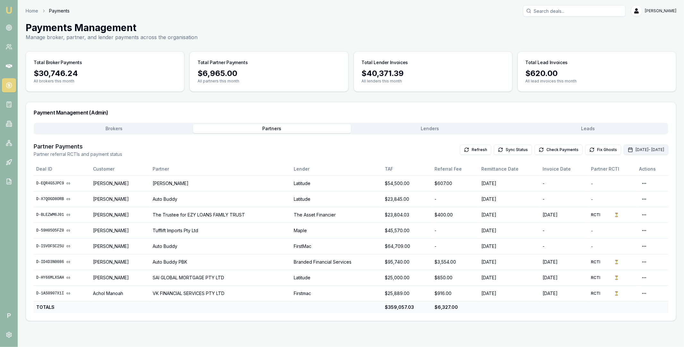
click at [626, 149] on button "Oct 01, 2025 - Oct 31, 2025" at bounding box center [646, 150] width 45 height 10
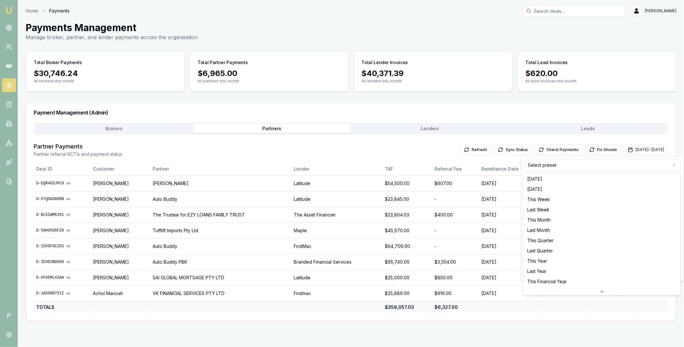
click at [613, 170] on html "Emu Broker P Home Payments Matt Leeburn Toggle Menu Payments Management Manage …" at bounding box center [342, 173] width 684 height 347
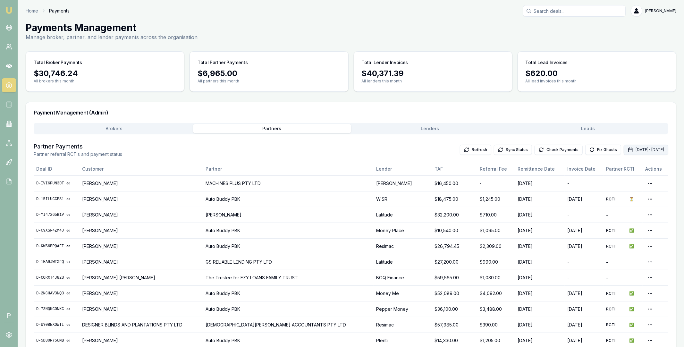
click at [624, 150] on button "Oct 01, 2025 - Oct 31, 2025" at bounding box center [646, 150] width 45 height 10
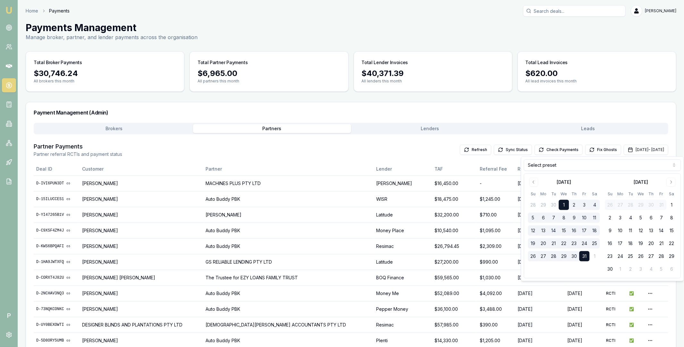
click at [612, 167] on html "Emu Broker P Home Payments Matt Leeburn Toggle Menu Payments Management Manage …" at bounding box center [342, 173] width 684 height 347
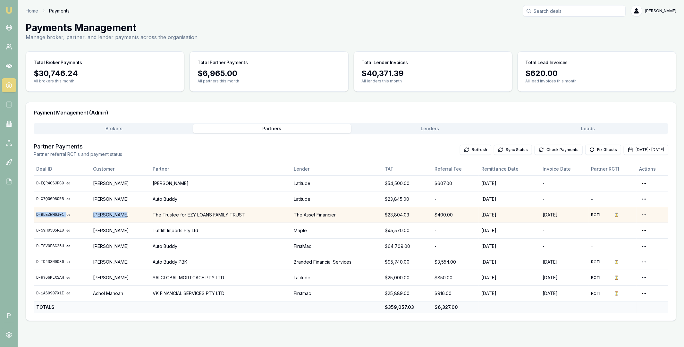
drag, startPoint x: 36, startPoint y: 215, endPoint x: 133, endPoint y: 214, distance: 97.5
click at [133, 214] on tr "D-BLEZWM6J01 Arath patel The Trustee for EZY LOANS FAMILY TRUST The Asset Finan…" at bounding box center [351, 215] width 635 height 16
click at [260, 214] on td "The Trustee for EZY LOANS FAMILY TRUST" at bounding box center [220, 215] width 141 height 16
copy tr "D-BLEZWM6J01 Arath patel The Trustee for EZY LOANS FAMILY TRUST"
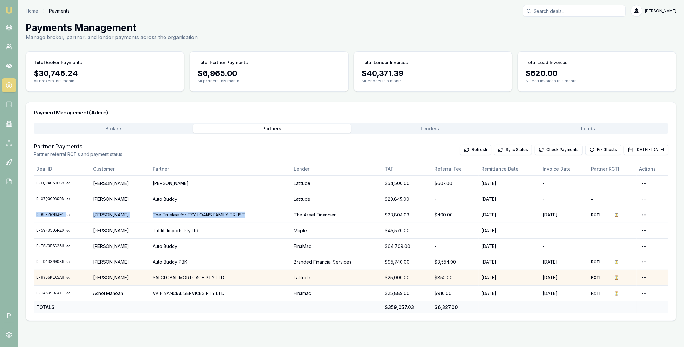
drag, startPoint x: 35, startPoint y: 277, endPoint x: 158, endPoint y: 278, distance: 122.5
click at [158, 278] on tr "D-HY66MLXSAH Ankitkumar Patel SAI GLOBAL MORTGAGE PTY LTD Latitude $25,000.00 $…" at bounding box center [351, 278] width 635 height 16
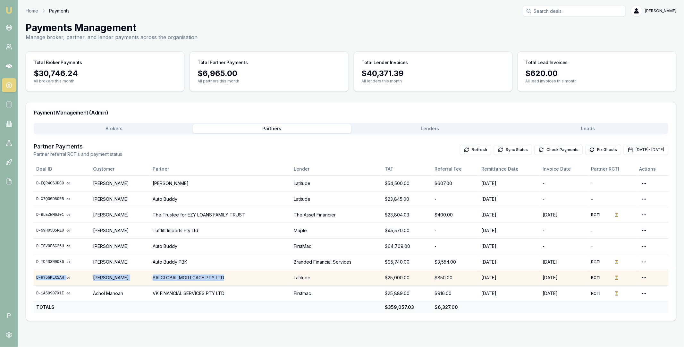
click at [243, 277] on td "SAI GLOBAL MORTGAGE PTY LTD" at bounding box center [220, 278] width 141 height 16
copy tr "D-HY66MLXSAH Ankitkumar Patel SAI GLOBAL MORTGAGE PTY LTD"
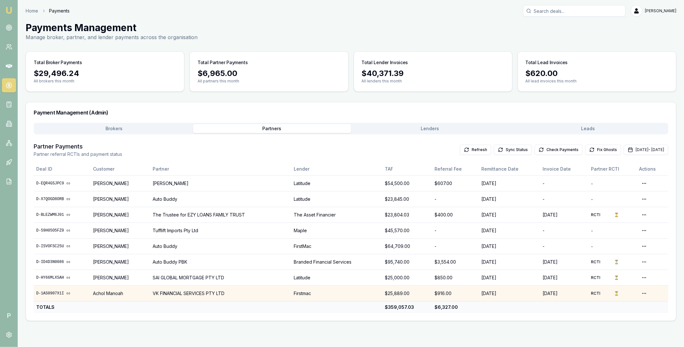
click at [440, 293] on td "$916.00" at bounding box center [455, 293] width 47 height 16
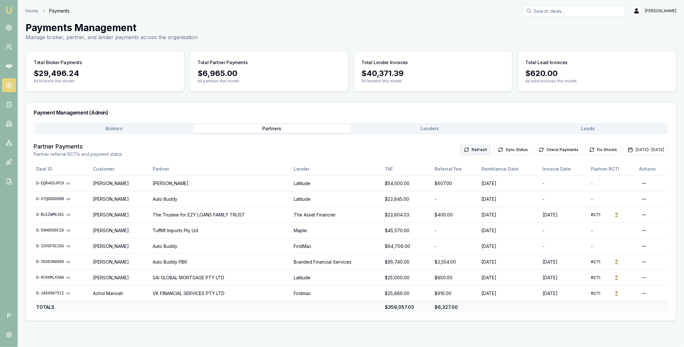
click at [460, 150] on button "Refresh" at bounding box center [475, 150] width 31 height 10
click at [426, 128] on button "Lenders" at bounding box center [430, 128] width 158 height 9
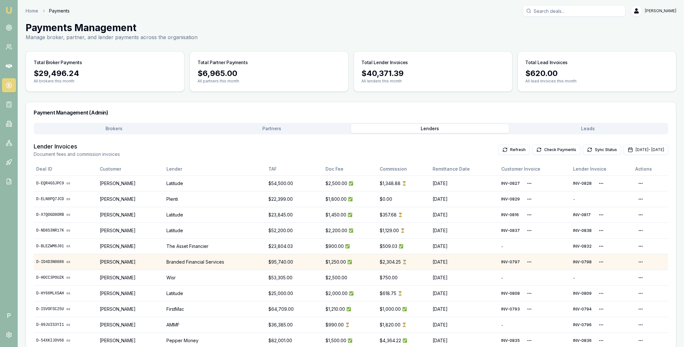
drag, startPoint x: 36, startPoint y: 245, endPoint x: 76, endPoint y: 260, distance: 42.3
click at [76, 260] on tbody "D-EQR4GSJPC9 Anjali Nagpal Latitude $54,500.00 $2,500.00 ✅ $1,348.88 ⏳ 03/10/25…" at bounding box center [351, 293] width 635 height 236
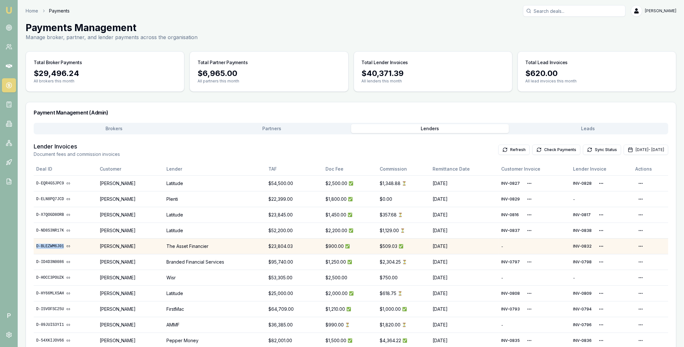
drag, startPoint x: 35, startPoint y: 246, endPoint x: 63, endPoint y: 247, distance: 28.6
click at [63, 247] on td "D-BLEZWM6J01" at bounding box center [66, 246] width 64 height 16
copy link "D-BLEZWM6J01"
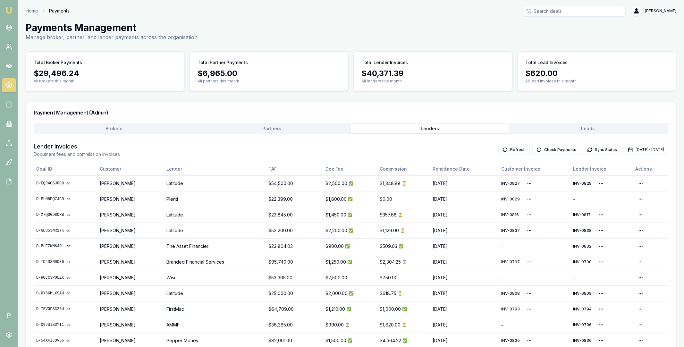
click at [360, 105] on div "Payment Management (Admin)" at bounding box center [351, 112] width 650 height 21
click at [254, 40] on div "Payments Management Manage broker, partner, and lender payments across the orga…" at bounding box center [351, 31] width 651 height 19
click at [499, 93] on main "Payments Management Manage broker, partner, and lender payments across the orga…" at bounding box center [351, 226] width 666 height 409
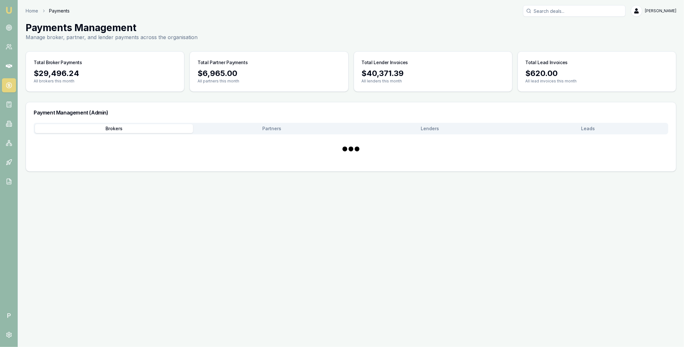
click at [135, 127] on button "Brokers" at bounding box center [114, 128] width 158 height 9
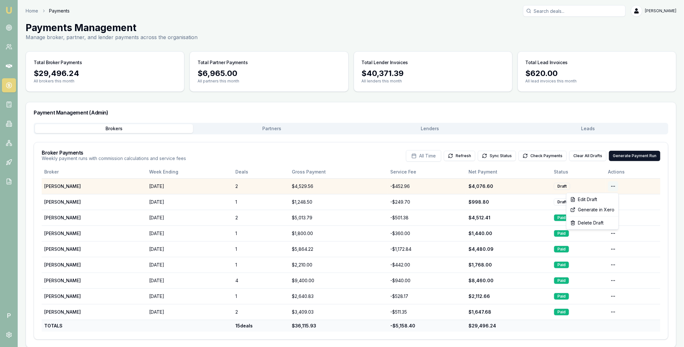
click at [611, 186] on html "Emu Broker P Home Payments Matt Leeburn Toggle Menu Payments Management Manage …" at bounding box center [342, 173] width 684 height 347
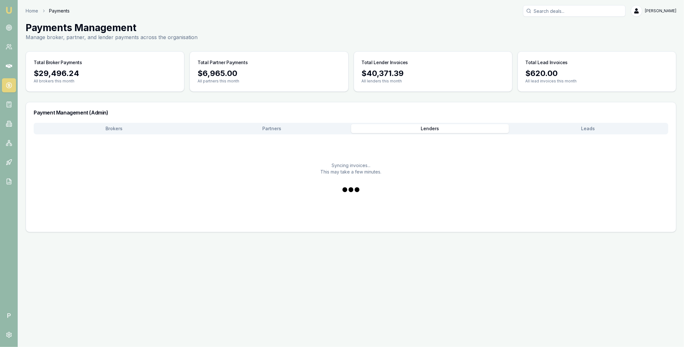
click at [420, 128] on button "Lenders" at bounding box center [430, 128] width 158 height 9
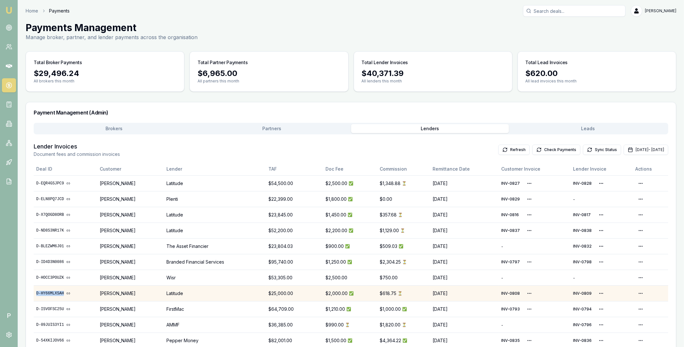
drag, startPoint x: 34, startPoint y: 293, endPoint x: 64, endPoint y: 294, distance: 29.8
click at [64, 294] on td "D-HY66MLXSAH" at bounding box center [66, 293] width 64 height 16
copy link "D-HY66MLXSAH"
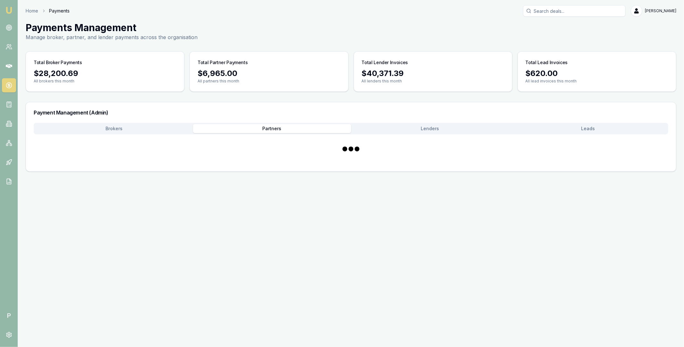
click at [274, 127] on button "Partners" at bounding box center [272, 128] width 158 height 9
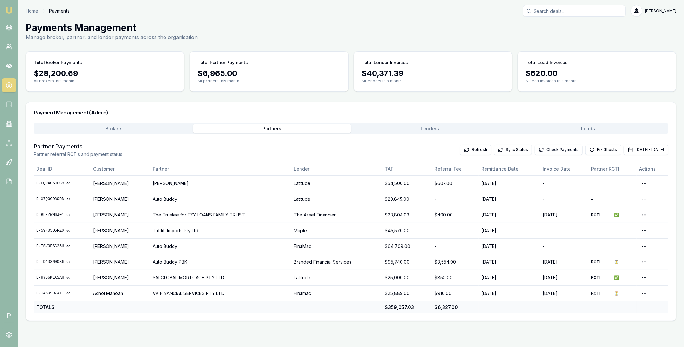
click at [545, 151] on button "Check Payments" at bounding box center [559, 150] width 48 height 10
click at [628, 147] on button "Oct 01, 2025 - Oct 31, 2025" at bounding box center [646, 150] width 45 height 10
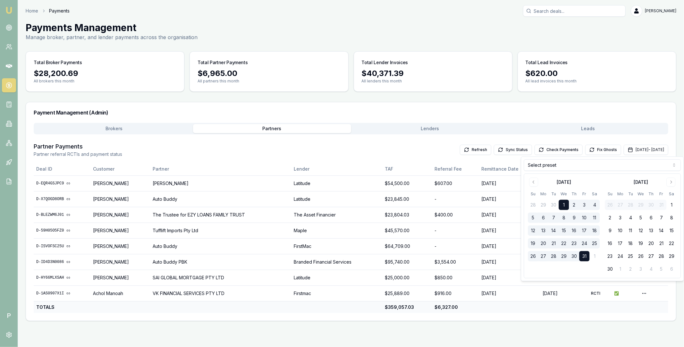
click at [168, 130] on button "Brokers" at bounding box center [114, 128] width 158 height 9
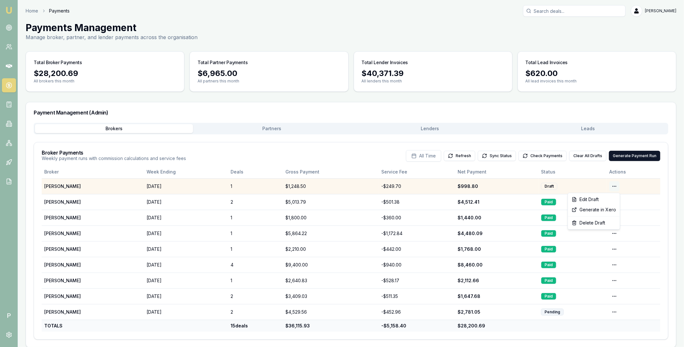
click at [616, 187] on html "Emu Broker P Home Payments Matt Leeburn Toggle Menu Payments Management Manage …" at bounding box center [342, 173] width 684 height 347
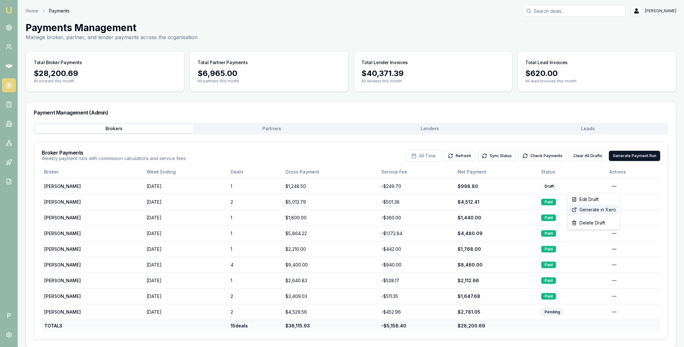
click at [606, 209] on div "Generate in Xero" at bounding box center [593, 210] width 49 height 10
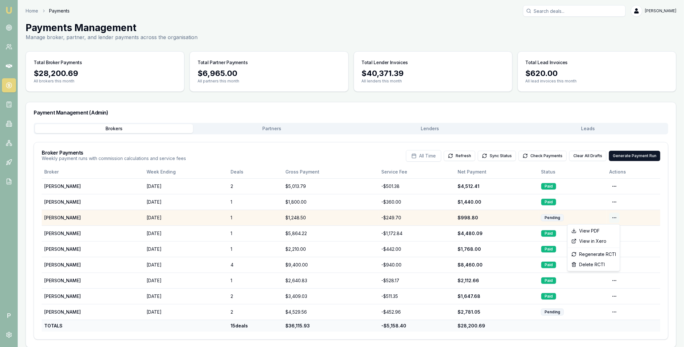
click at [613, 217] on html "Emu Broker P Home Payments Matt Leeburn Toggle Menu Payments Management Manage …" at bounding box center [342, 173] width 684 height 347
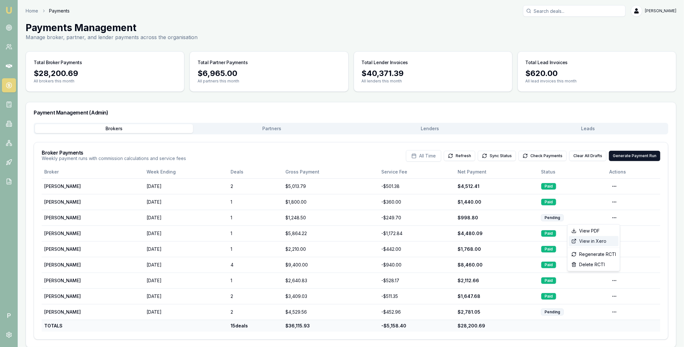
click at [589, 240] on div "View in Xero" at bounding box center [594, 241] width 50 height 10
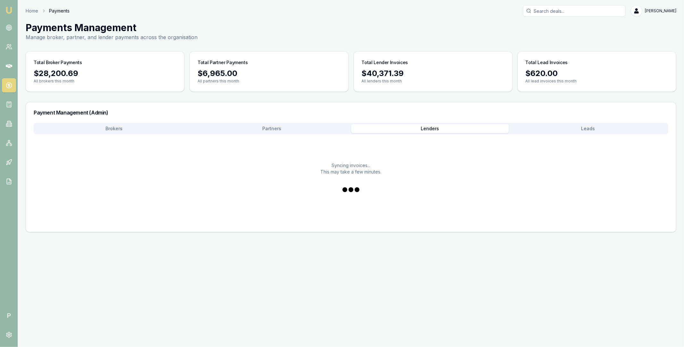
click at [401, 129] on button "Lenders" at bounding box center [430, 128] width 158 height 9
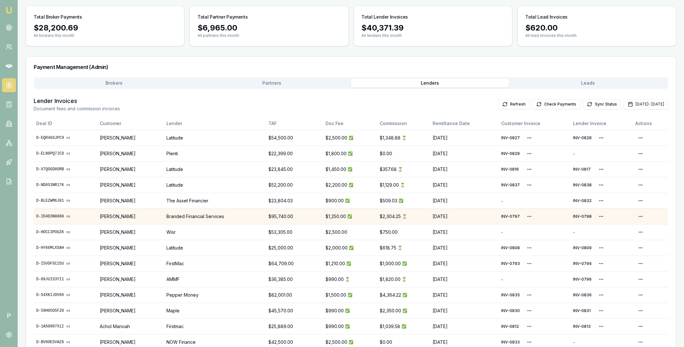
scroll to position [89, 0]
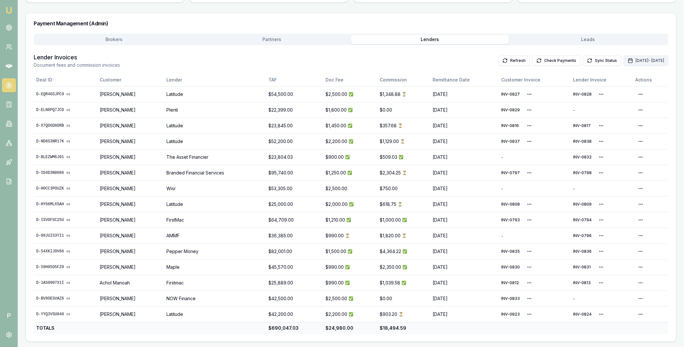
click at [626, 60] on button "Oct 01, 2025 - Oct 31, 2025" at bounding box center [646, 60] width 45 height 10
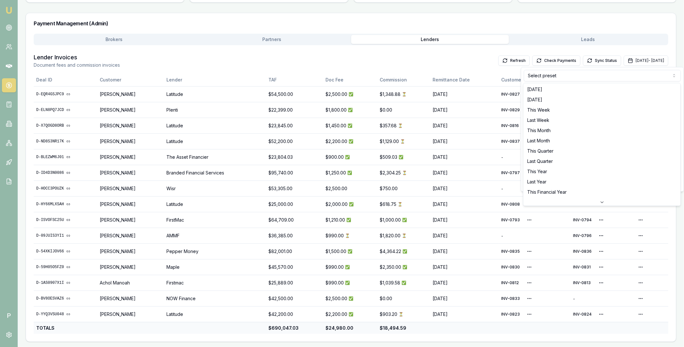
click at [584, 76] on html "Emu Broker P Home Payments Matt Leeburn Toggle Menu Payments Management Manage …" at bounding box center [342, 84] width 684 height 347
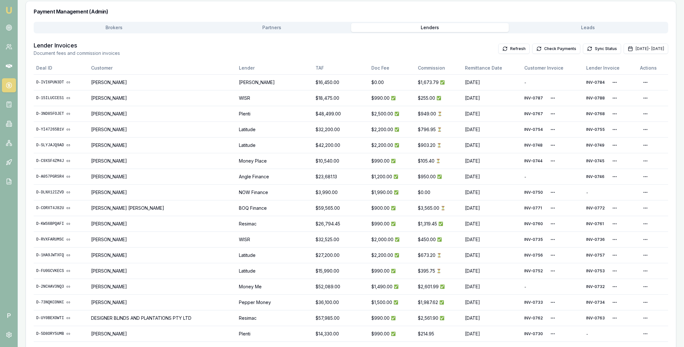
scroll to position [0, 0]
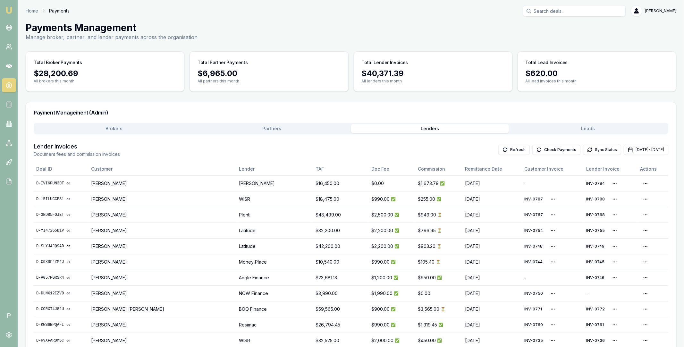
click at [133, 131] on button "Brokers" at bounding box center [114, 128] width 158 height 9
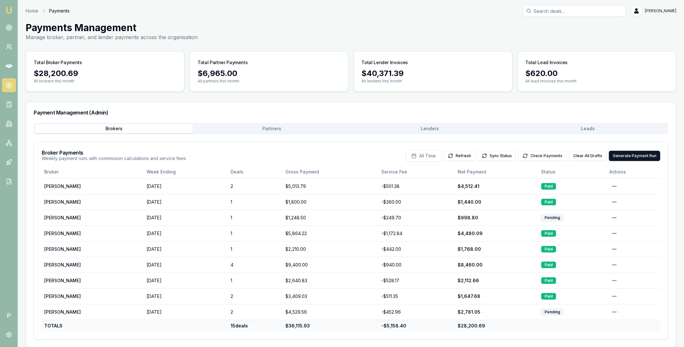
click at [559, 157] on button "Check Payments" at bounding box center [543, 156] width 48 height 10
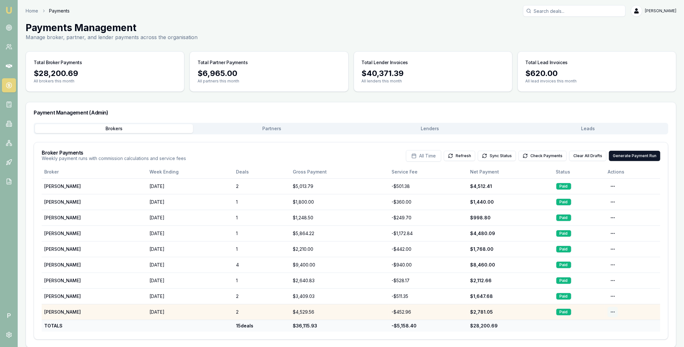
click at [614, 310] on html "Emu Broker P Home Payments Matt Leeburn Toggle Menu Payments Management Manage …" at bounding box center [342, 173] width 684 height 347
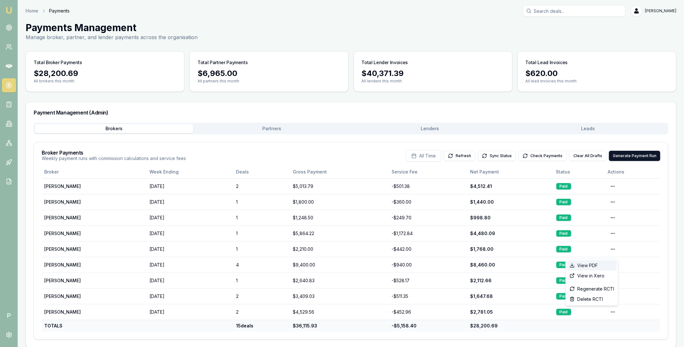
click at [597, 267] on div "View PDF" at bounding box center [592, 265] width 50 height 10
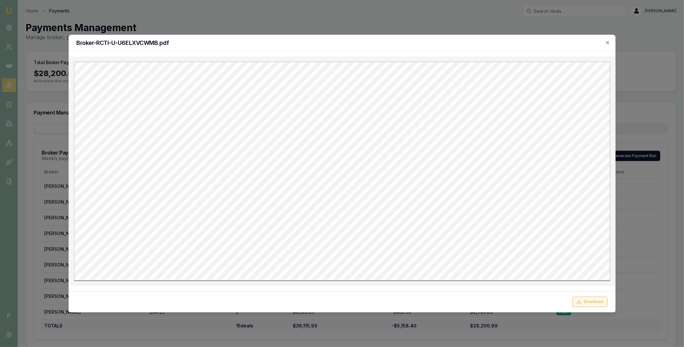
click at [592, 301] on button "Download" at bounding box center [589, 302] width 35 height 10
click at [609, 45] on div "Broker-RCTI-U-U6ELXVCWMB.pdf Download Close" at bounding box center [341, 174] width 547 height 278
click at [607, 43] on icon "button" at bounding box center [607, 42] width 5 height 5
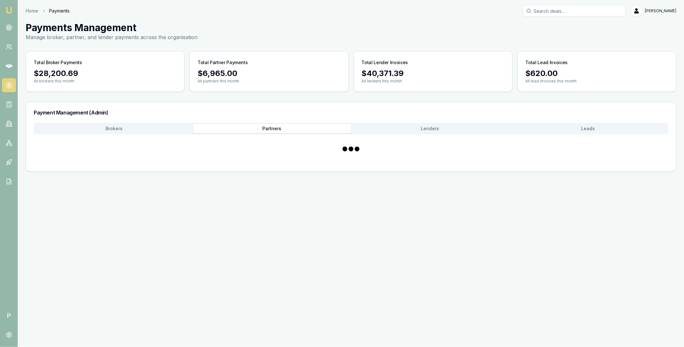
click at [344, 128] on button "Partners" at bounding box center [272, 128] width 158 height 9
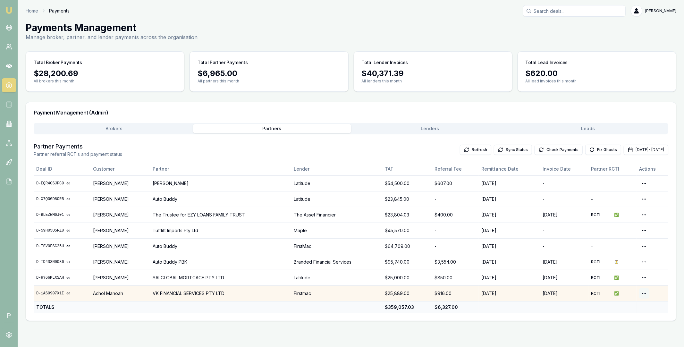
click at [646, 292] on html "Emu Broker P Home Payments Matt Leeburn Toggle Menu Payments Management Manage …" at bounding box center [342, 173] width 684 height 347
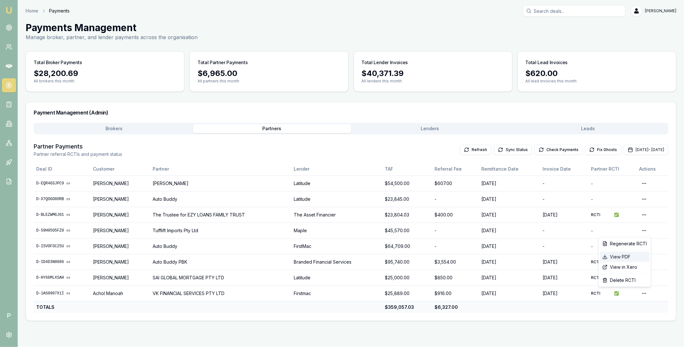
click at [630, 257] on div "View PDF" at bounding box center [625, 257] width 50 height 10
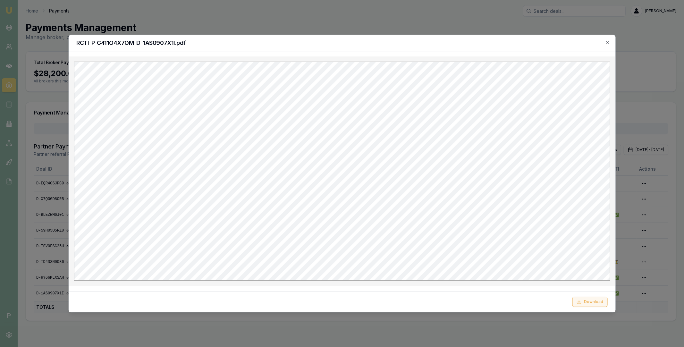
click at [587, 300] on button "Download" at bounding box center [589, 302] width 35 height 10
click at [609, 45] on icon "button" at bounding box center [607, 42] width 5 height 5
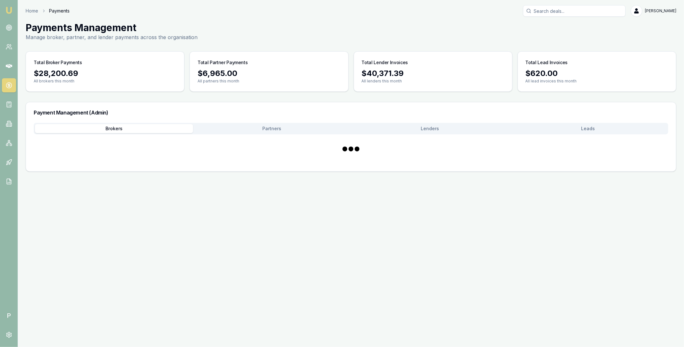
click at [121, 128] on button "Brokers" at bounding box center [114, 128] width 158 height 9
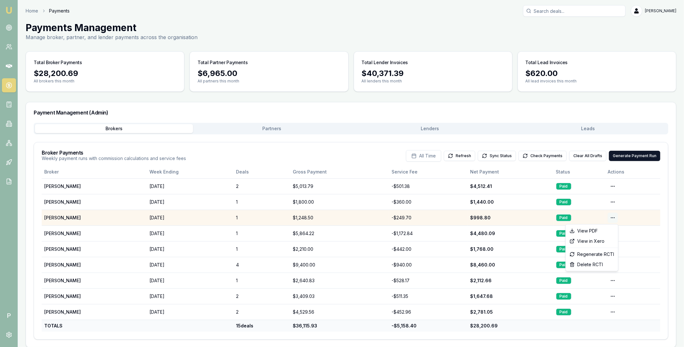
click at [614, 217] on html "Emu Broker P Home Payments Matt Leeburn Toggle Menu Payments Management Manage …" at bounding box center [342, 173] width 684 height 347
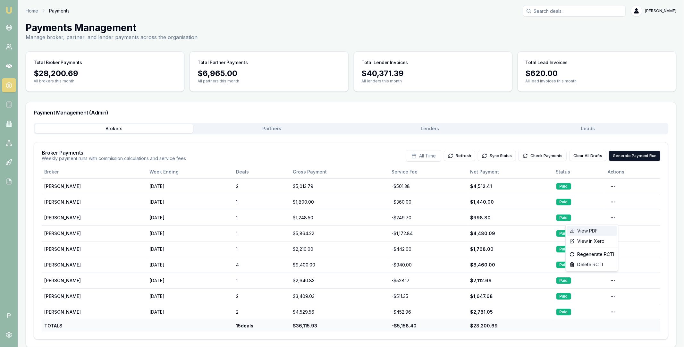
click at [606, 229] on div "View PDF" at bounding box center [592, 231] width 50 height 10
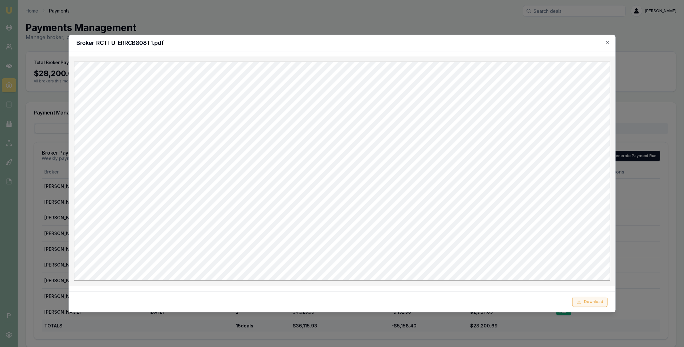
click at [590, 302] on button "Download" at bounding box center [589, 302] width 35 height 10
click at [462, 42] on h2 "Broker-RCTI-U-ERRCB808T1.pdf" at bounding box center [341, 43] width 531 height 6
click at [608, 43] on icon "button" at bounding box center [607, 42] width 5 height 5
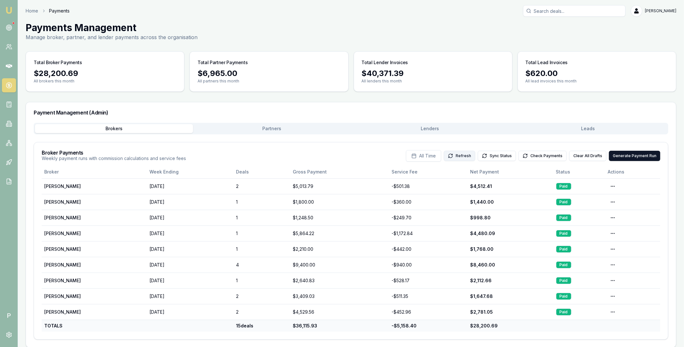
click at [465, 157] on button "Refresh" at bounding box center [459, 156] width 31 height 10
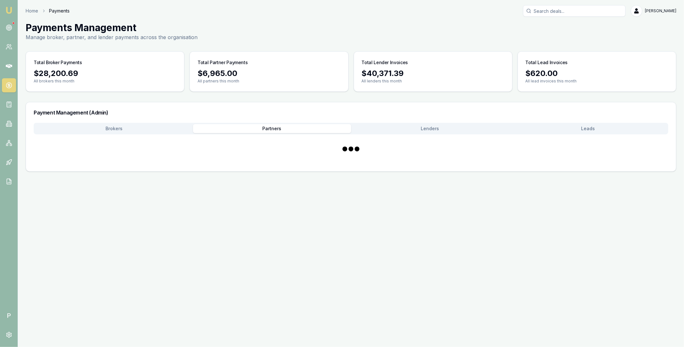
click at [319, 125] on button "Partners" at bounding box center [272, 128] width 158 height 9
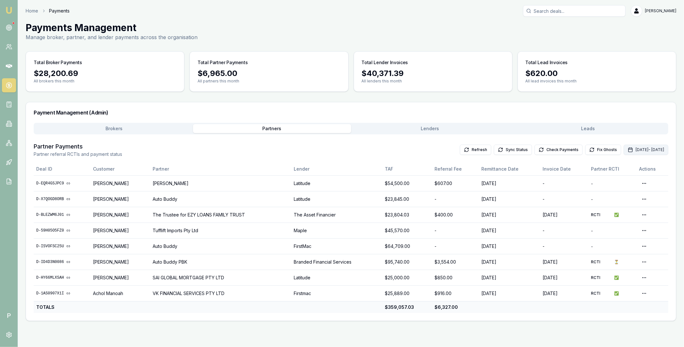
click at [624, 154] on button "Oct 01, 2025 - Oct 31, 2025" at bounding box center [646, 150] width 45 height 10
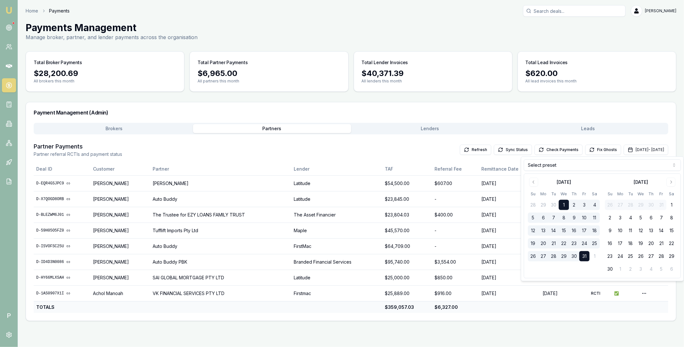
click at [569, 164] on html "Emu Broker P Home Payments Matt Leeburn Toggle Menu Payments Management Manage …" at bounding box center [342, 173] width 684 height 347
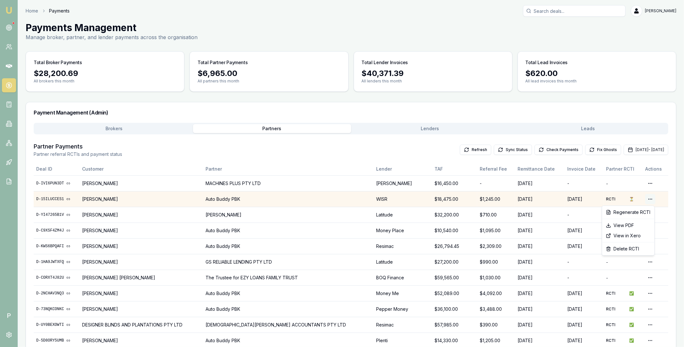
click at [649, 199] on html "Emu Broker P Home Payments Matt Leeburn Toggle Menu Payments Management Manage …" at bounding box center [342, 173] width 684 height 347
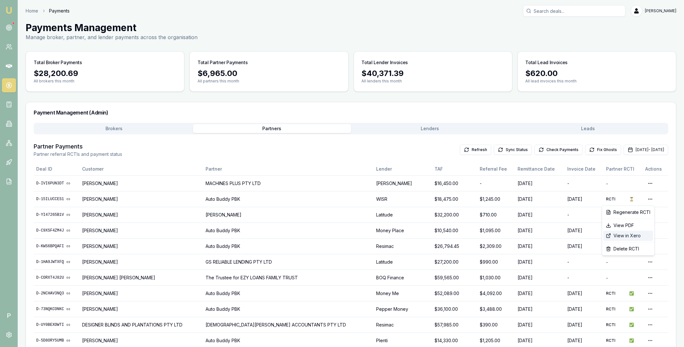
click at [633, 234] on div "View in Xero" at bounding box center [629, 236] width 50 height 10
click at [594, 127] on button "Leads" at bounding box center [588, 128] width 158 height 9
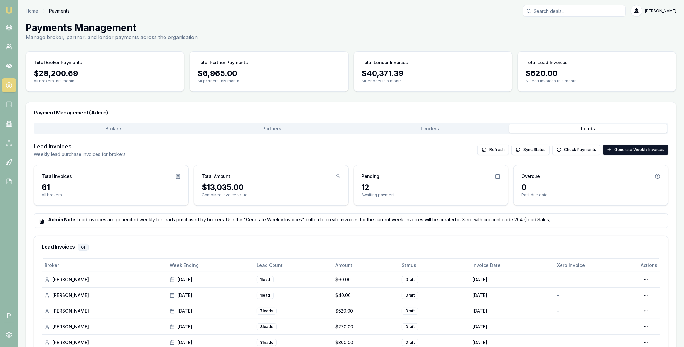
click at [577, 13] on input "Search deals" at bounding box center [574, 11] width 103 height 12
paste input "Tryirone Stewart"
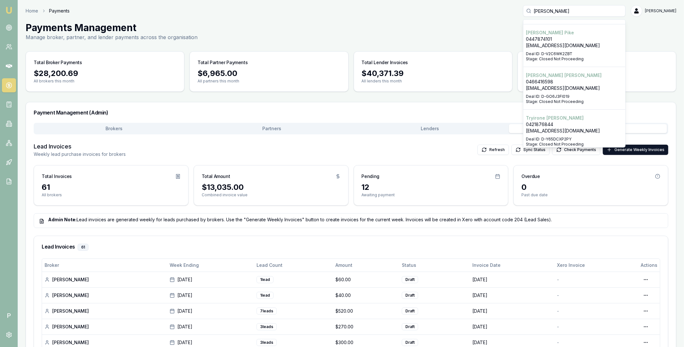
scroll to position [86, 0]
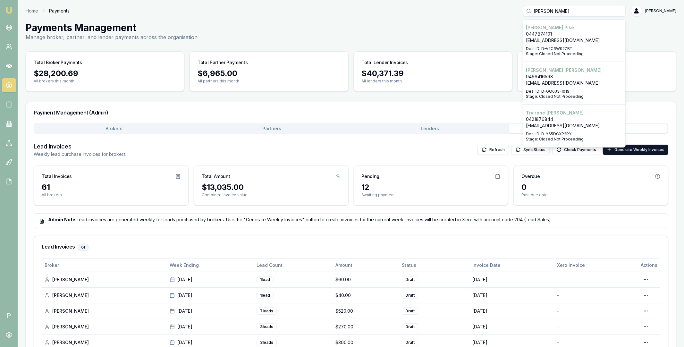
type input "Tryirone Stewart"
click at [560, 114] on p "Tryirone Stewart" at bounding box center [574, 113] width 97 height 6
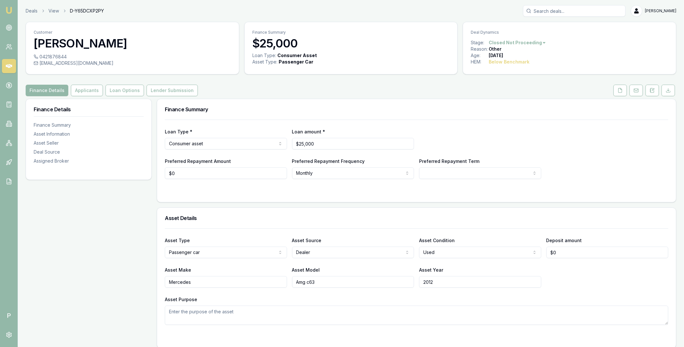
click at [83, 11] on span "D-Y65DCXP2PY" at bounding box center [87, 11] width 34 height 6
copy span "D-Y65DCXP2PY"
click at [8, 81] on link at bounding box center [9, 85] width 14 height 14
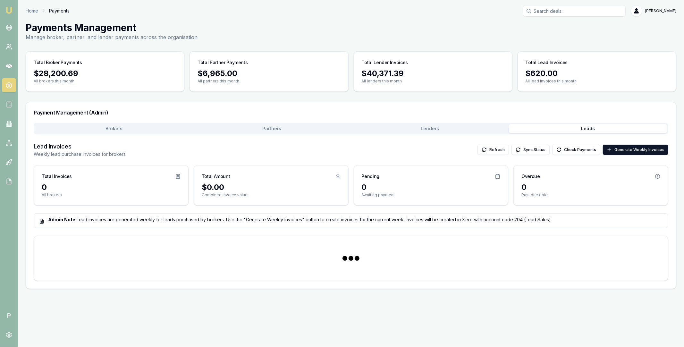
click at [585, 128] on button "Leads" at bounding box center [588, 128] width 158 height 9
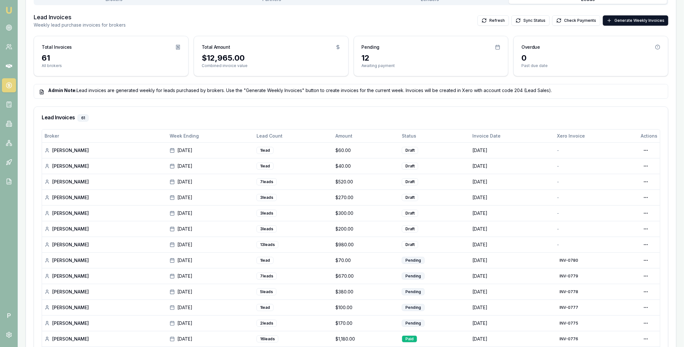
scroll to position [154, 0]
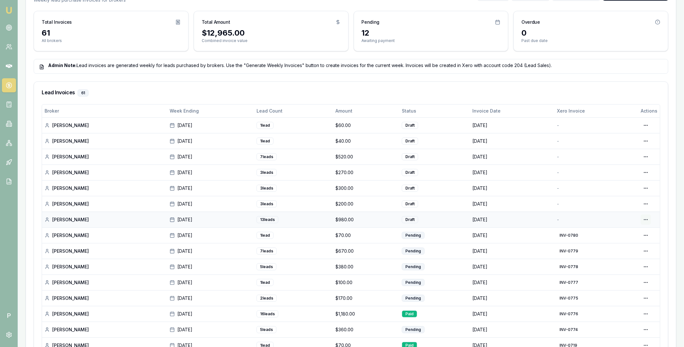
click at [648, 193] on html "Emu Broker P Home Payments Matt Leeburn Toggle Menu Payments Management Manage …" at bounding box center [342, 19] width 684 height 347
click at [637, 229] on div "Generate in Xero" at bounding box center [625, 233] width 49 height 10
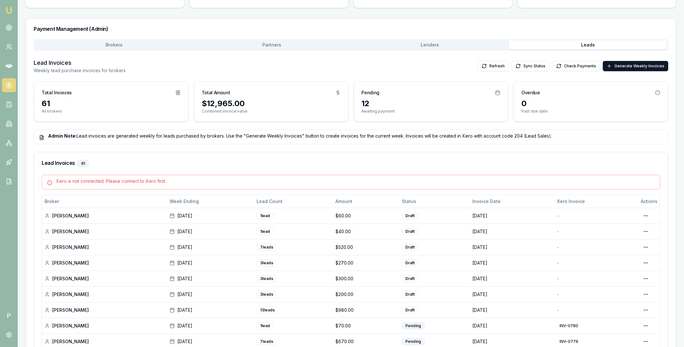
scroll to position [0, 0]
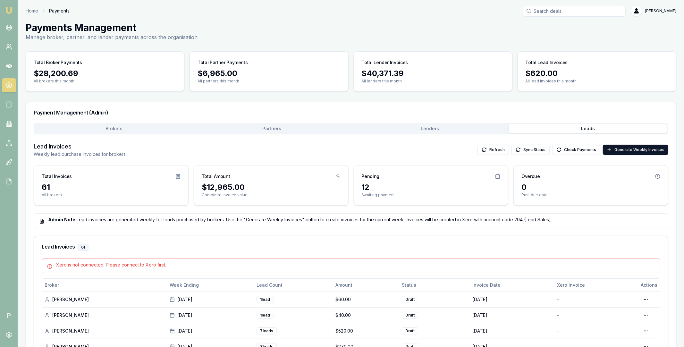
click at [17, 148] on nav "Emu Broker" at bounding box center [9, 97] width 18 height 194
click at [9, 144] on icon at bounding box center [9, 143] width 6 height 6
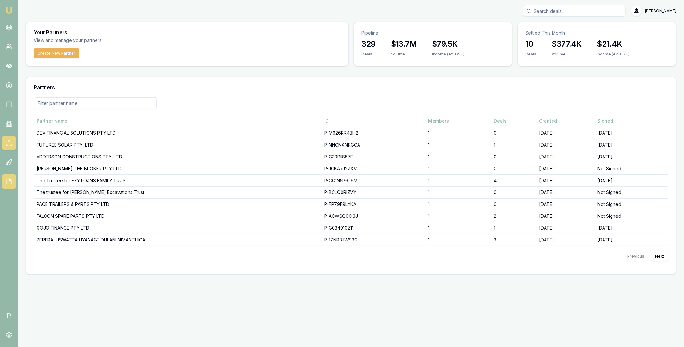
click at [11, 180] on polyline at bounding box center [10, 180] width 2 height 2
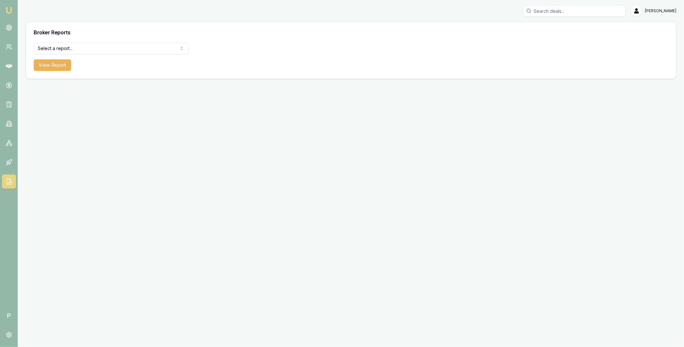
click at [83, 53] on html "Emu Broker P Matt Leeburn Toggle Menu Broker Reports Select a report... All Dea…" at bounding box center [342, 173] width 684 height 347
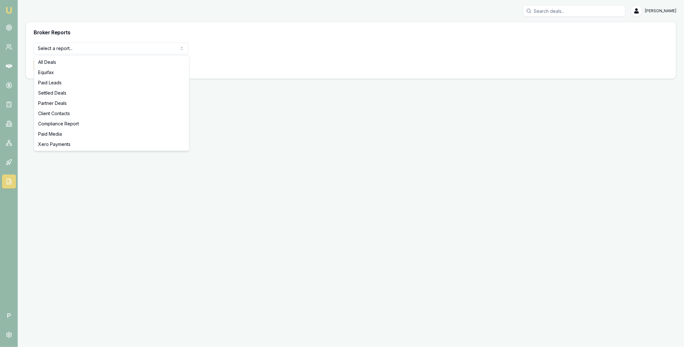
select select "xero-payments"
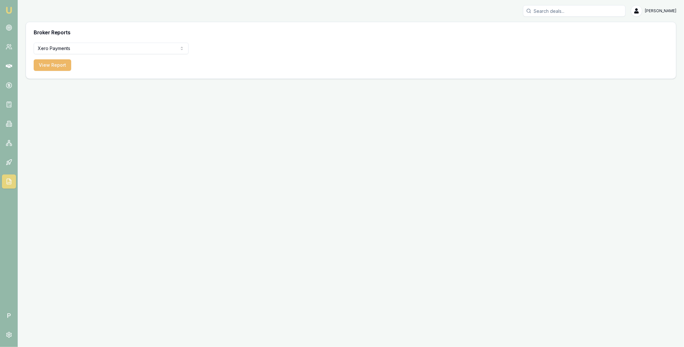
click at [57, 61] on button "View Report" at bounding box center [53, 65] width 38 height 12
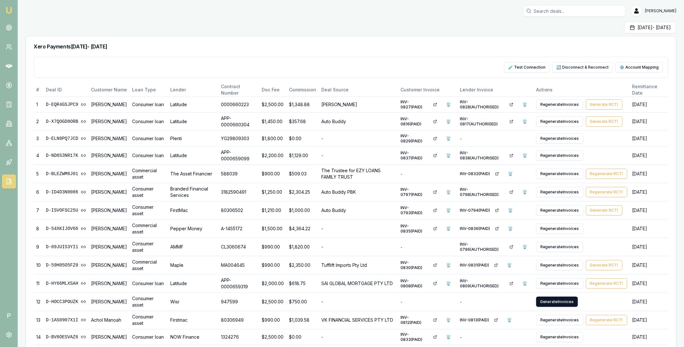
click at [594, 68] on button "🔄 Disconnect & Reconnect" at bounding box center [582, 67] width 61 height 10
click at [517, 69] on button "🧪 Test Connection" at bounding box center [527, 67] width 46 height 10
click at [10, 85] on icon at bounding box center [9, 85] width 6 height 6
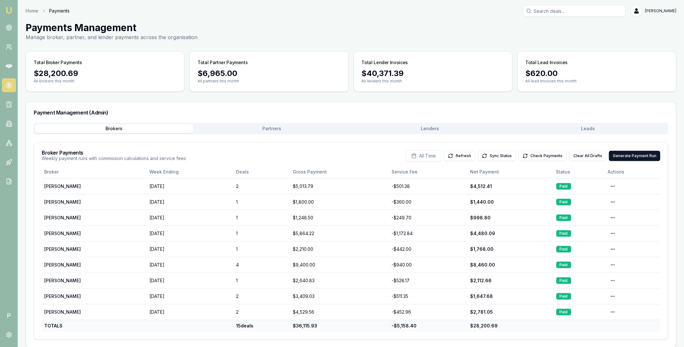
click at [539, 120] on div "Payment Management (Admin)" at bounding box center [351, 112] width 650 height 21
click at [551, 123] on div "Brokers Partners Lenders Leads" at bounding box center [351, 129] width 635 height 12
click at [554, 126] on button "Leads" at bounding box center [588, 128] width 158 height 9
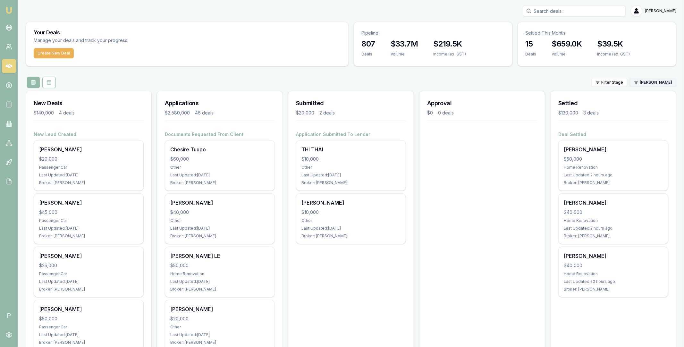
click at [667, 80] on html "Emu Broker P Matt Leeburn Toggle Menu Your Deals Manage your deals and track yo…" at bounding box center [342, 173] width 684 height 347
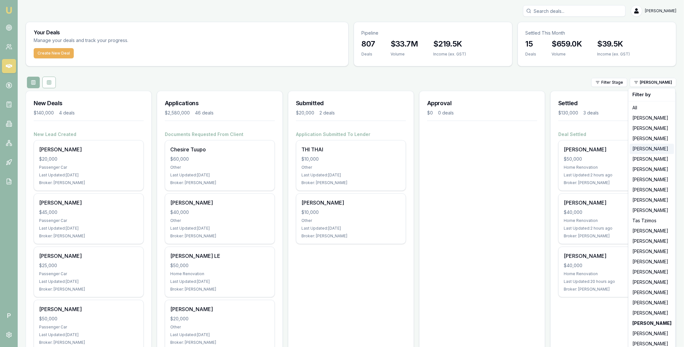
click at [644, 149] on div "Evette Abdo" at bounding box center [652, 149] width 44 height 10
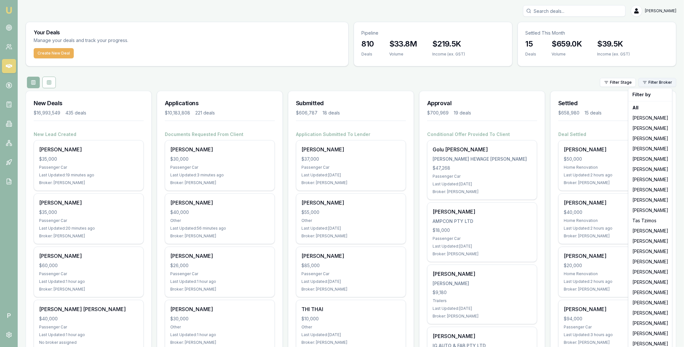
click at [654, 84] on html "Emu Broker P [PERSON_NAME] Toggle Menu Your Deals Manage your deals and track y…" at bounding box center [342, 173] width 684 height 347
click at [657, 148] on div "[PERSON_NAME]" at bounding box center [650, 149] width 41 height 10
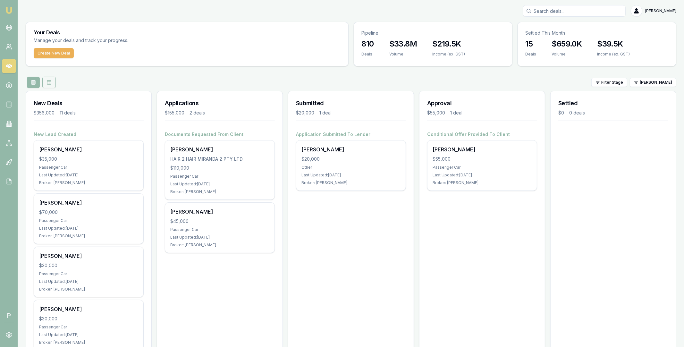
click at [50, 83] on icon at bounding box center [49, 82] width 5 height 5
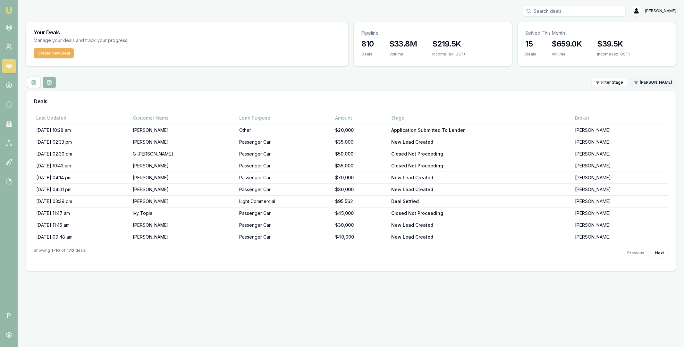
click at [665, 84] on html "Emu Broker P [PERSON_NAME] Toggle Menu Your Deals Manage your deals and track y…" at bounding box center [342, 173] width 684 height 347
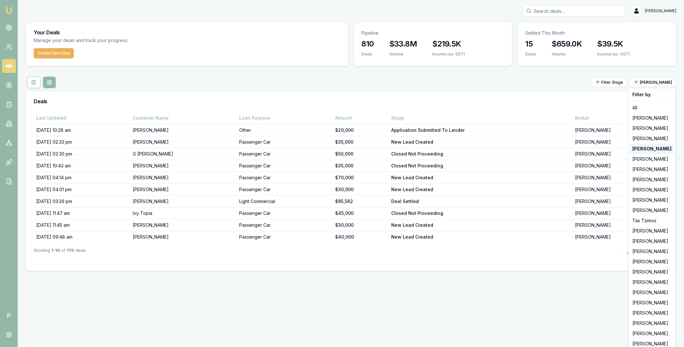
click at [651, 149] on strong "[PERSON_NAME]" at bounding box center [651, 149] width 39 height 6
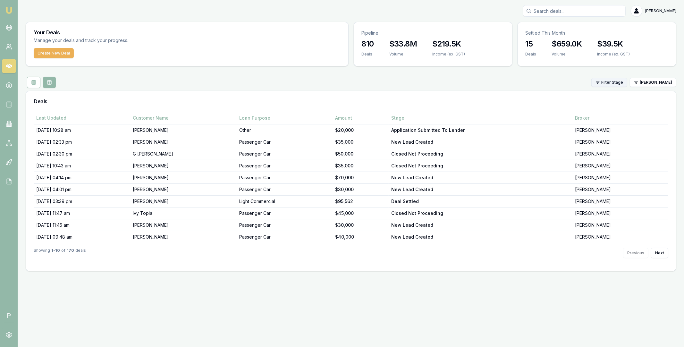
click at [616, 83] on html "Emu Broker P [PERSON_NAME] Toggle Menu Your Deals Manage your deals and track y…" at bounding box center [342, 173] width 684 height 347
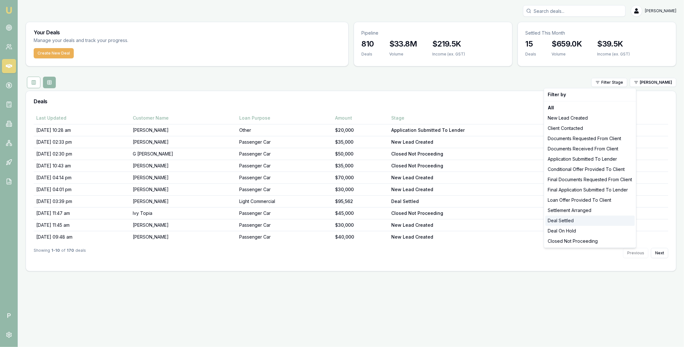
click at [567, 221] on div "Deal Settled" at bounding box center [590, 221] width 89 height 10
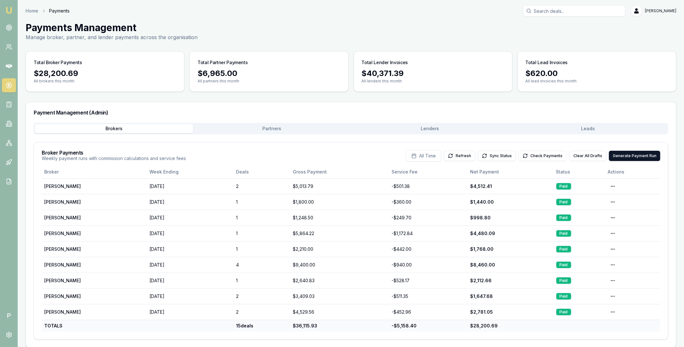
click at [595, 129] on button "Leads" at bounding box center [588, 128] width 158 height 9
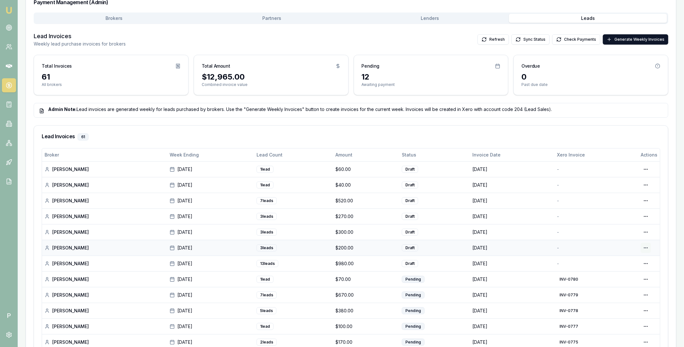
scroll to position [121, 0]
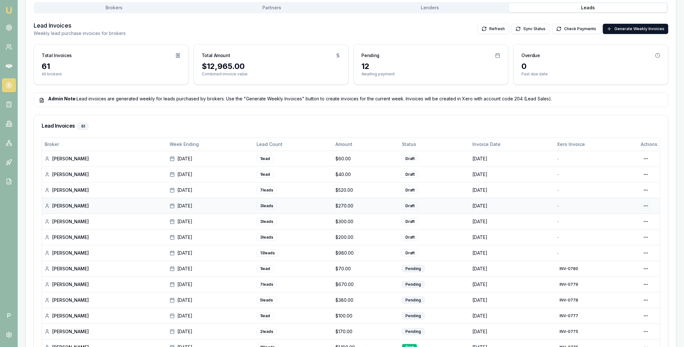
click at [647, 207] on html "Emu Broker P Home Payments [PERSON_NAME] Toggle Menu Payments Management Manage…" at bounding box center [342, 52] width 684 height 347
click at [636, 216] on div "Generate in Xero" at bounding box center [625, 219] width 49 height 10
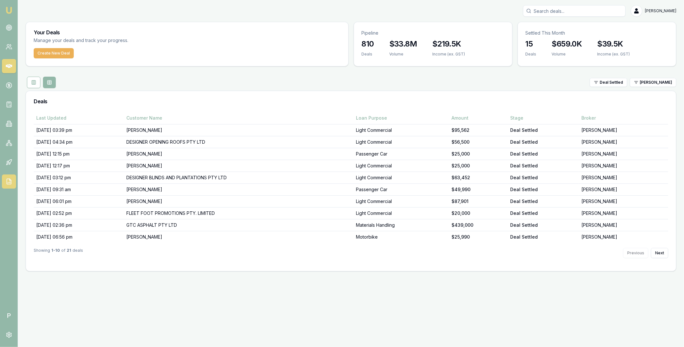
click at [8, 184] on icon at bounding box center [9, 181] width 4 height 5
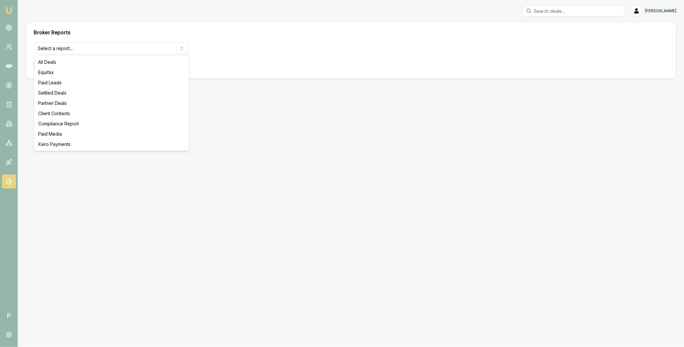
click at [80, 52] on html "Emu Broker P [PERSON_NAME] Toggle Menu Broker Reports Select a report... All De…" at bounding box center [342, 173] width 684 height 347
select select "xero-payments"
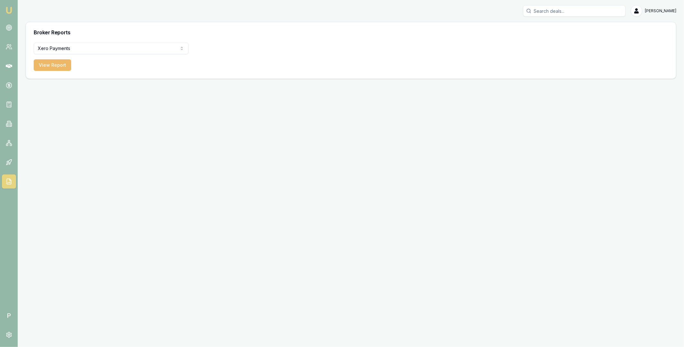
click at [55, 69] on button "View Report" at bounding box center [53, 65] width 38 height 12
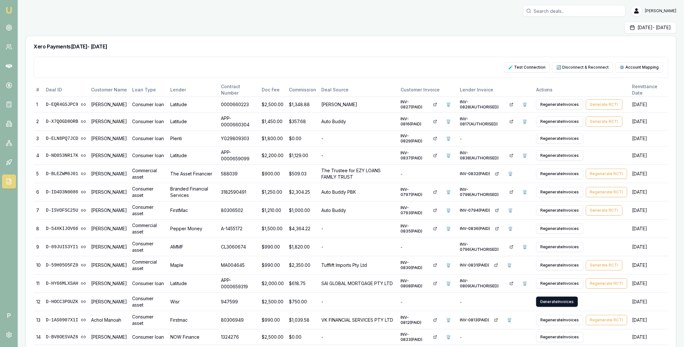
click at [597, 67] on button "🔄 Disconnect & Reconnect" at bounding box center [582, 67] width 61 height 10
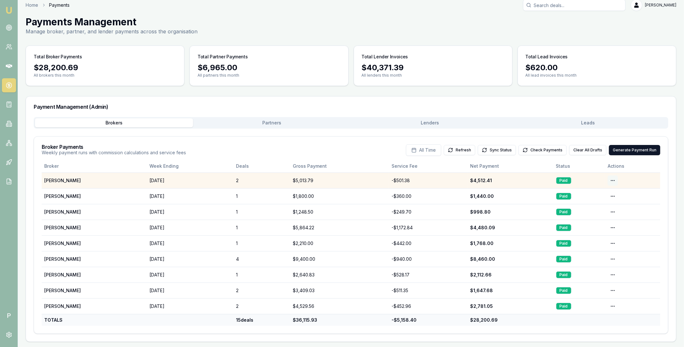
click at [613, 180] on html "Emu Broker P Home Payments [PERSON_NAME] Toggle Menu Payments Management Manage…" at bounding box center [342, 167] width 684 height 347
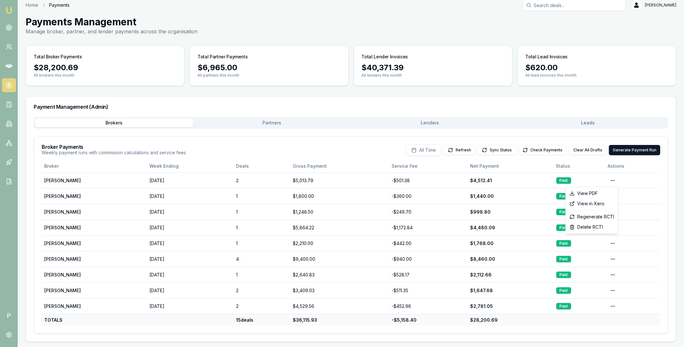
click at [598, 123] on html "Emu Broker P Home Payments Matt Leeburn Toggle Menu Payments Management Manage …" at bounding box center [342, 167] width 684 height 347
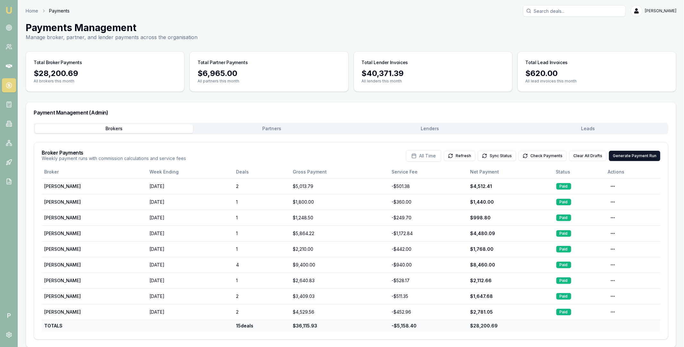
click at [592, 123] on div "Brokers Partners Lenders Leads" at bounding box center [351, 129] width 635 height 12
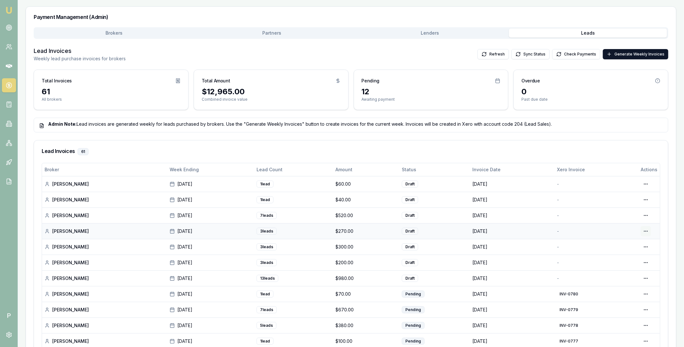
scroll to position [119, 0]
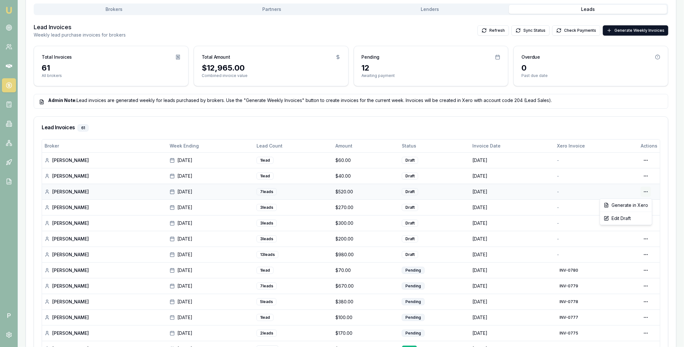
click at [647, 191] on html "Emu Broker P Home Payments Matt Leeburn Toggle Menu Payments Management Manage …" at bounding box center [342, 54] width 684 height 347
click at [629, 203] on div "Generate in Xero" at bounding box center [625, 205] width 49 height 10
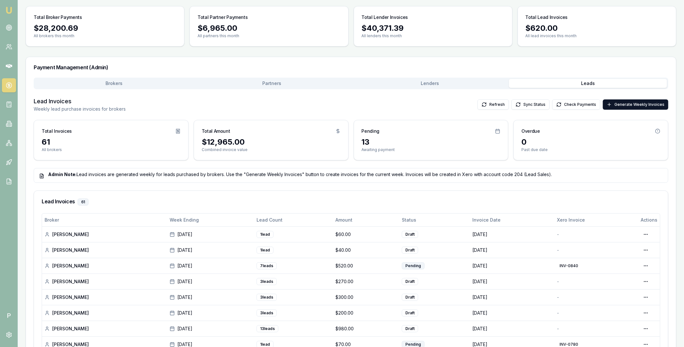
scroll to position [119, 0]
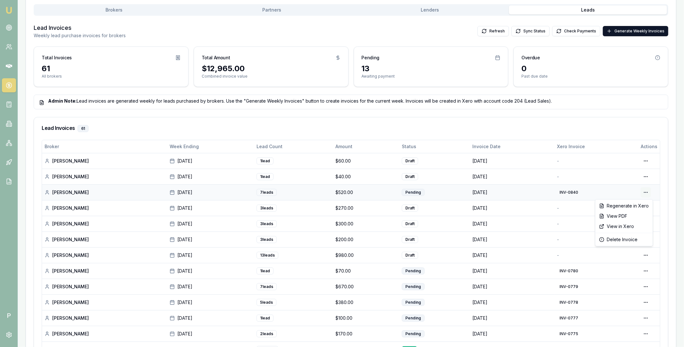
click at [649, 191] on html "Emu Broker P Home Payments Matt Leeburn Toggle Menu Payments Management Manage …" at bounding box center [342, 54] width 684 height 347
click at [619, 225] on div "View in Xero" at bounding box center [624, 226] width 55 height 10
click at [648, 228] on html "Emu Broker P Home Payments Matt Leeburn Toggle Menu Payments Management Manage …" at bounding box center [342, 54] width 684 height 347
click at [635, 269] on div "Generate in Xero" at bounding box center [625, 269] width 49 height 10
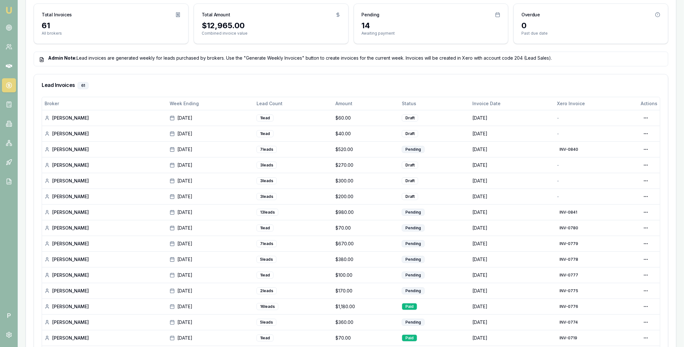
scroll to position [187, 0]
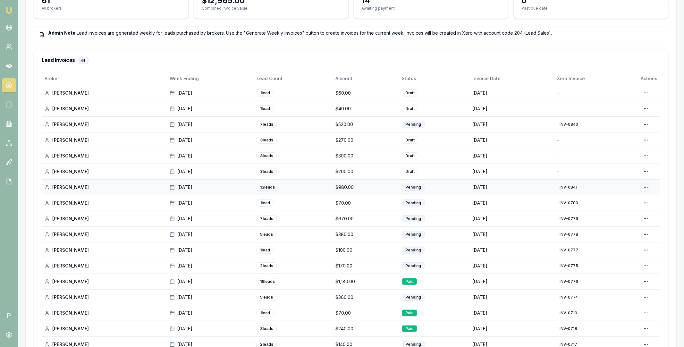
click at [624, 219] on div "View in Xero" at bounding box center [624, 221] width 55 height 10
click at [637, 185] on div "Generate in Xero" at bounding box center [625, 185] width 49 height 10
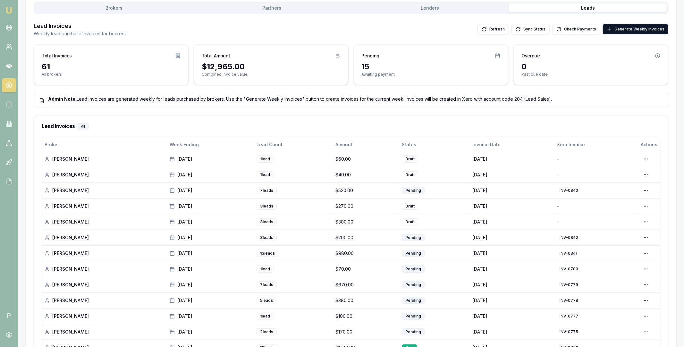
scroll to position [161, 0]
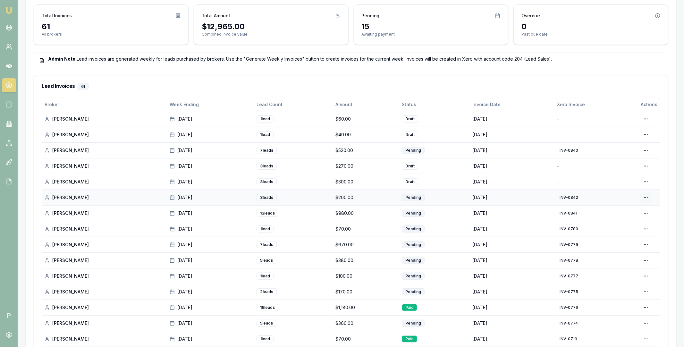
click at [644, 186] on html "Emu Broker P Home Payments Matt Leeburn Toggle Menu Payments Management Manage …" at bounding box center [342, 12] width 684 height 347
click at [623, 231] on div "View in Xero" at bounding box center [624, 231] width 55 height 10
click at [647, 181] on html "Emu Broker P Home Payments Matt Leeburn Toggle Menu Payments Management Manage …" at bounding box center [342, 12] width 684 height 347
click at [635, 193] on div "Generate in Xero" at bounding box center [625, 195] width 49 height 10
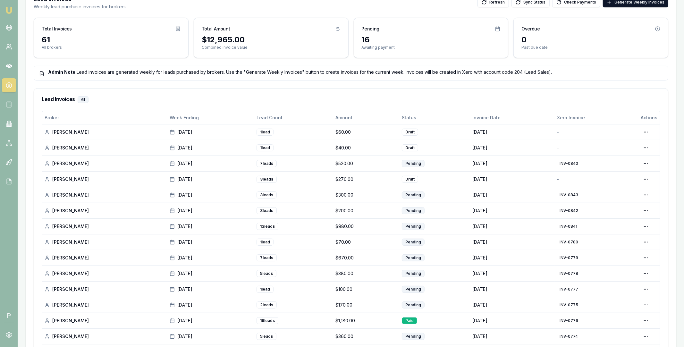
scroll to position [164, 0]
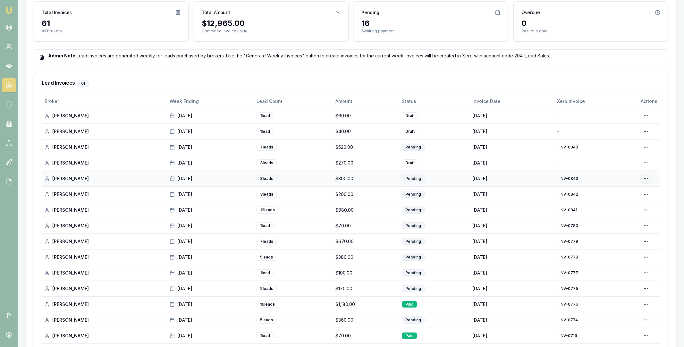
click at [646, 178] on html "Emu Broker P Home Payments Matt Leeburn Toggle Menu Payments Management Manage …" at bounding box center [342, 9] width 684 height 347
click at [630, 213] on div "View in Xero" at bounding box center [624, 213] width 55 height 10
click at [647, 163] on html "Emu Broker P Home Payments Matt Leeburn Toggle Menu Payments Management Manage …" at bounding box center [342, 9] width 684 height 347
click at [637, 176] on div "Generate in Xero" at bounding box center [625, 176] width 49 height 10
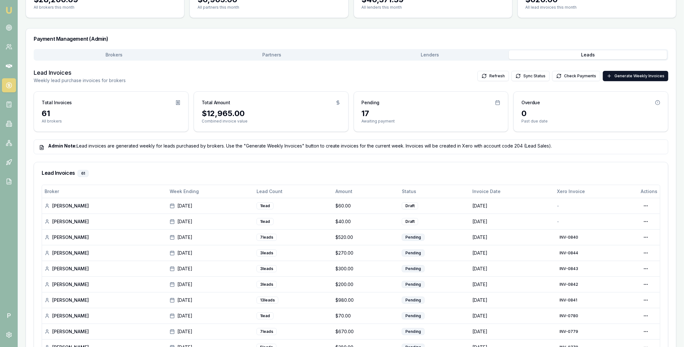
scroll to position [100, 0]
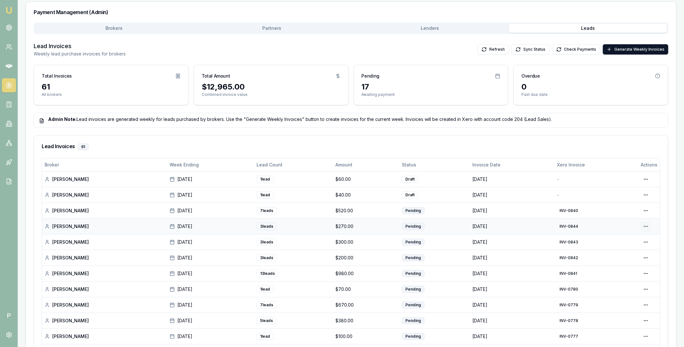
click at [647, 227] on html "Emu Broker P Home Payments Matt Leeburn Toggle Menu Payments Management Manage …" at bounding box center [342, 73] width 684 height 347
click at [629, 258] on div "View in Xero" at bounding box center [624, 260] width 55 height 10
click at [648, 195] on html "Emu Broker P Home Payments Matt Leeburn Toggle Menu Payments Management Manage …" at bounding box center [342, 73] width 684 height 347
click at [638, 208] on div "Generate in Xero" at bounding box center [625, 208] width 49 height 10
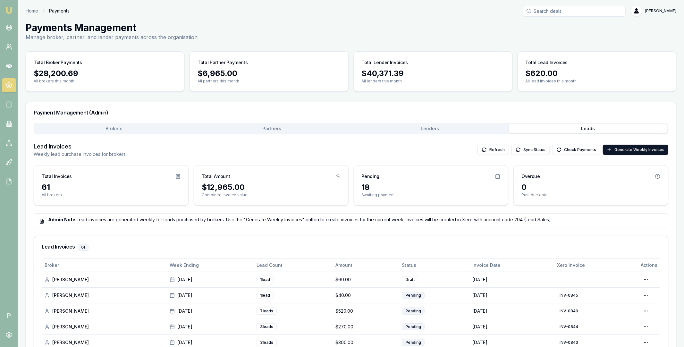
scroll to position [63, 0]
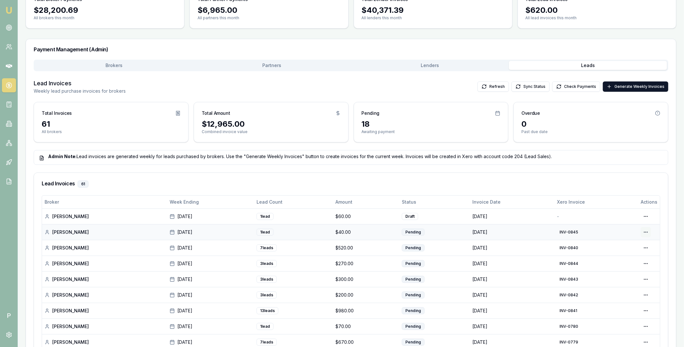
click at [650, 233] on html "Emu Broker P Home Payments Matt Leeburn Toggle Menu Payments Management Manage …" at bounding box center [342, 110] width 684 height 347
click at [630, 264] on div "View in Xero" at bounding box center [624, 266] width 55 height 10
click at [648, 212] on html "Emu Broker P Home Payments Matt Leeburn Toggle Menu Payments Management Manage …" at bounding box center [342, 110] width 684 height 347
click at [638, 228] on div "Generate in Xero" at bounding box center [625, 229] width 49 height 10
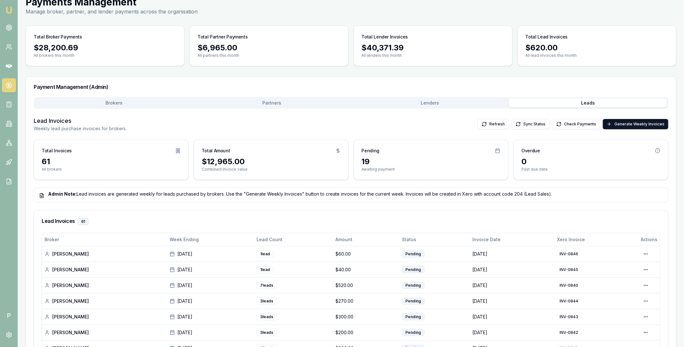
scroll to position [79, 0]
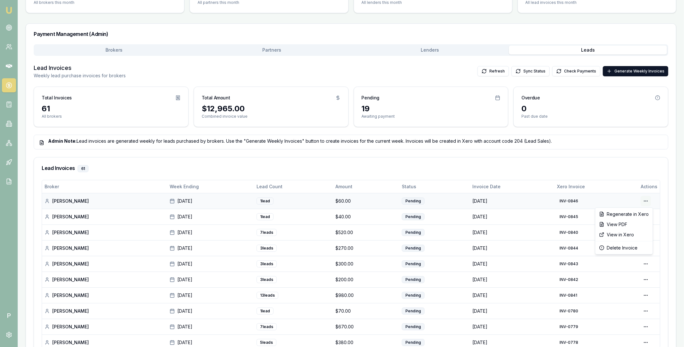
click at [647, 201] on html "Emu Broker P Home Payments Matt Leeburn Toggle Menu Payments Management Manage …" at bounding box center [342, 94] width 684 height 347
click at [631, 236] on div "View in Xero" at bounding box center [624, 235] width 55 height 10
click at [583, 70] on button "Check Payments" at bounding box center [576, 71] width 48 height 10
click at [9, 41] on link at bounding box center [9, 47] width 14 height 14
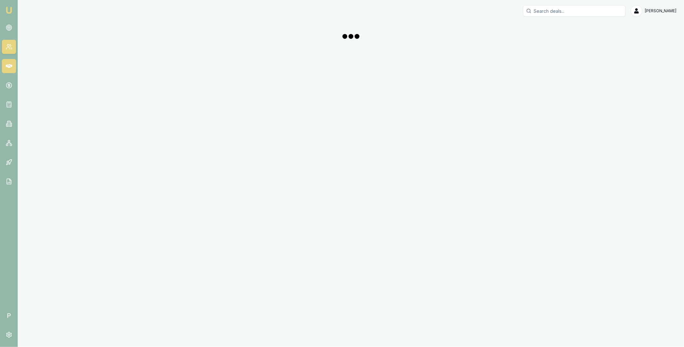
click at [11, 65] on icon at bounding box center [9, 66] width 6 height 4
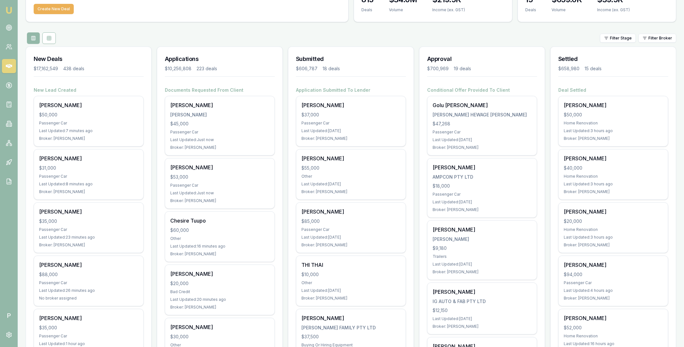
scroll to position [41, 0]
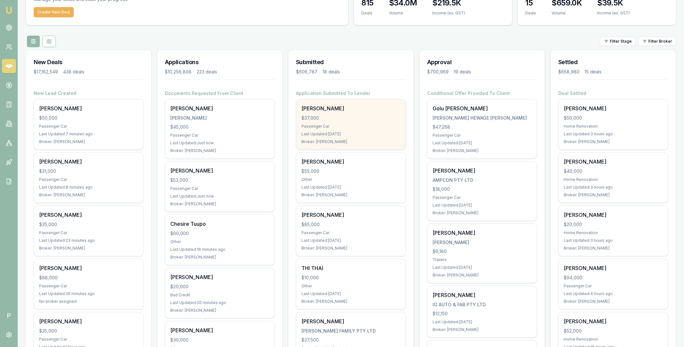
click at [355, 114] on div "Jennifer Scott $37,000 Passenger Car Last Updated: 2 days ago Broker: Rachael C…" at bounding box center [350, 124] width 109 height 50
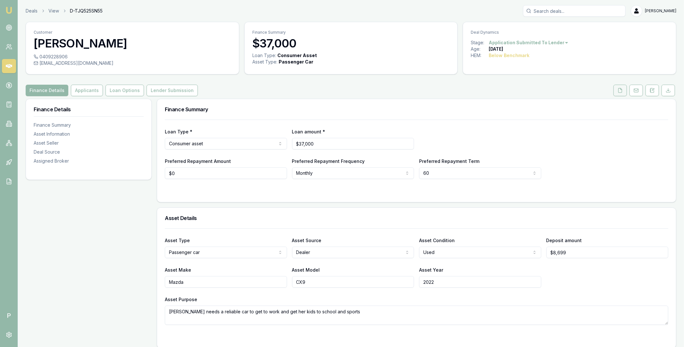
click at [619, 88] on icon at bounding box center [620, 90] width 5 height 5
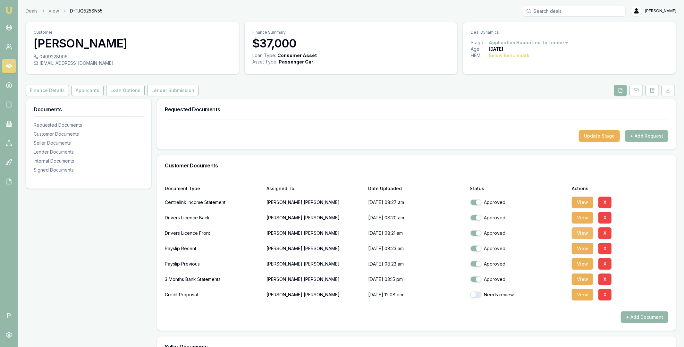
click at [578, 234] on button "View" at bounding box center [582, 233] width 21 height 12
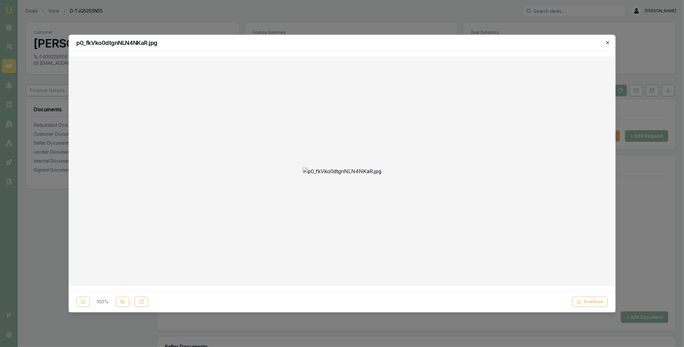
click at [607, 43] on icon "button" at bounding box center [607, 42] width 3 height 3
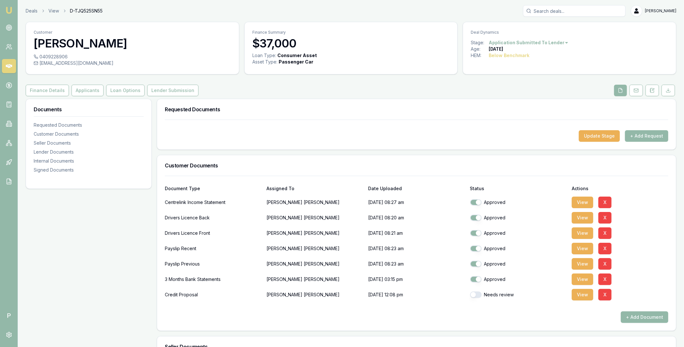
click at [13, 63] on link at bounding box center [9, 66] width 14 height 14
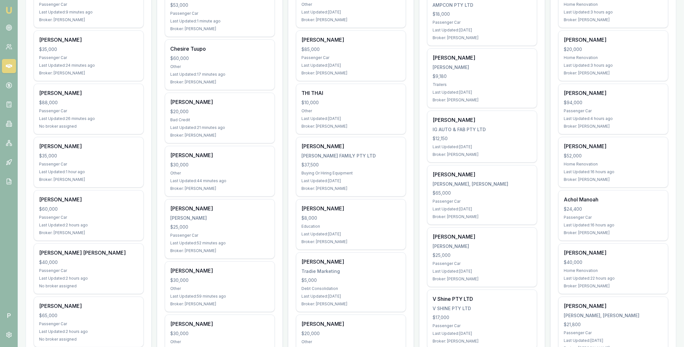
scroll to position [235, 0]
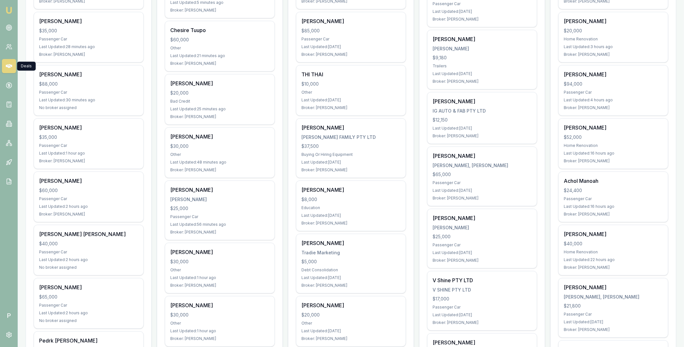
click at [9, 65] on icon at bounding box center [9, 66] width 6 height 6
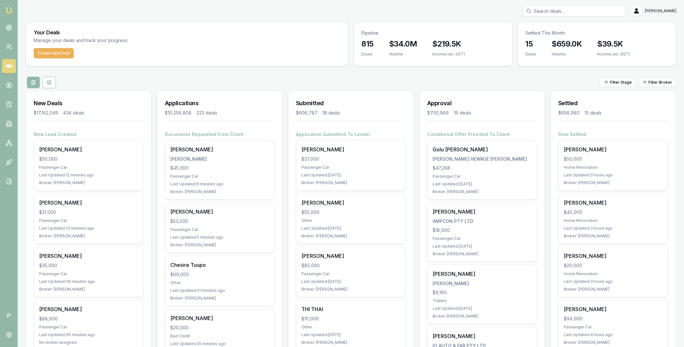
click at [380, 82] on div "Filter Stage Filter Broker" at bounding box center [351, 83] width 651 height 12
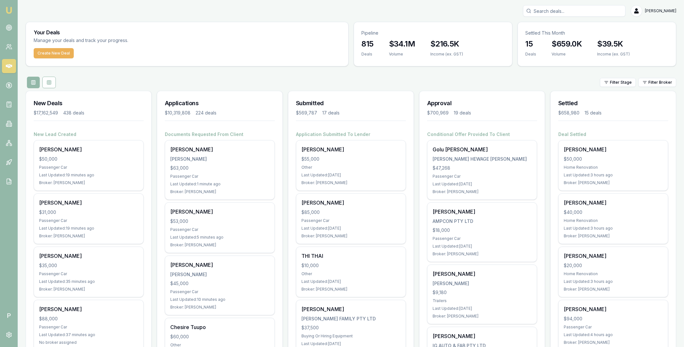
click at [530, 80] on div "Filter Stage Filter Broker" at bounding box center [351, 83] width 651 height 12
click at [672, 81] on html "Emu Broker P [PERSON_NAME] Toggle Menu Your Deals Manage your deals and track y…" at bounding box center [342, 173] width 684 height 347
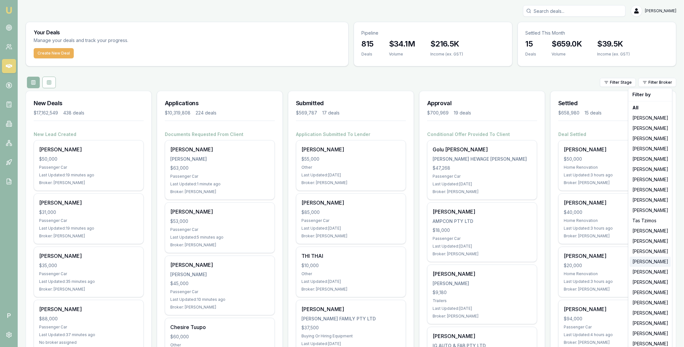
click at [649, 265] on div "[PERSON_NAME]" at bounding box center [650, 262] width 41 height 10
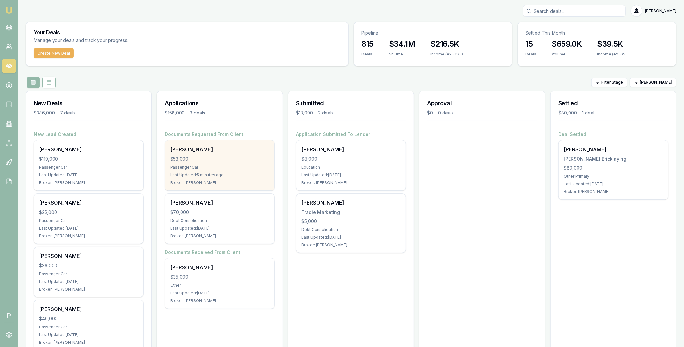
click at [231, 156] on div "$53,000" at bounding box center [219, 159] width 99 height 6
click at [197, 151] on div "[PERSON_NAME]" at bounding box center [219, 150] width 99 height 8
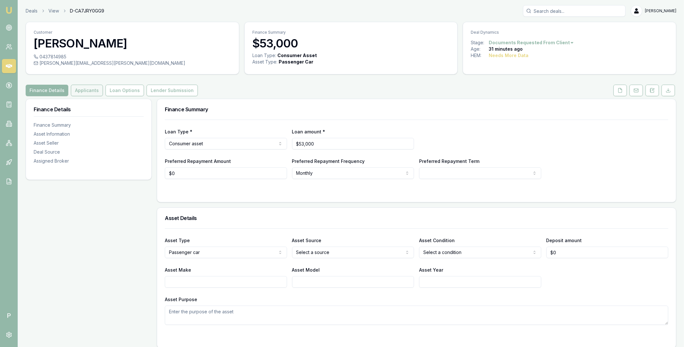
click at [86, 89] on button "Applicants" at bounding box center [87, 91] width 32 height 12
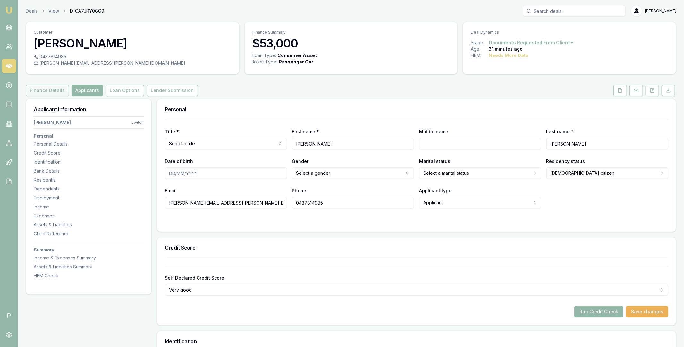
click at [49, 92] on button "Finance Details" at bounding box center [47, 91] width 43 height 12
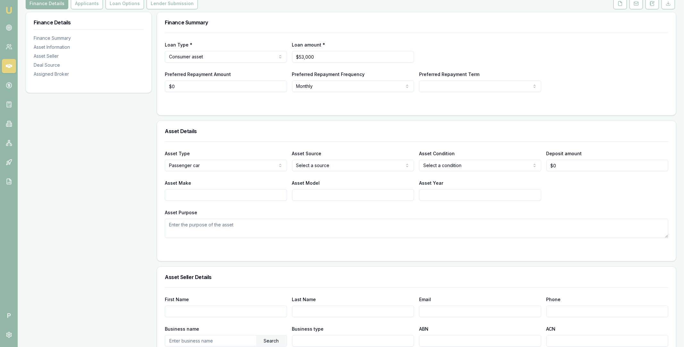
scroll to position [18, 0]
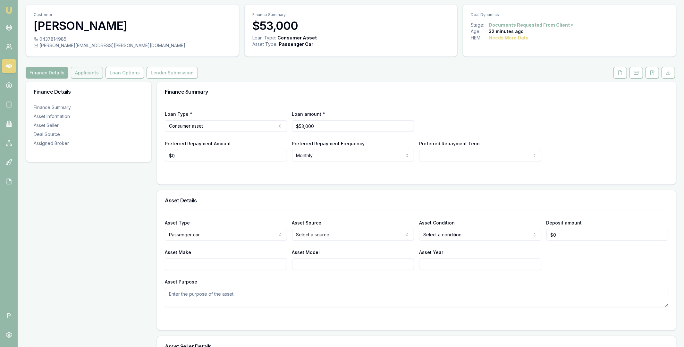
click at [86, 69] on button "Applicants" at bounding box center [87, 73] width 32 height 12
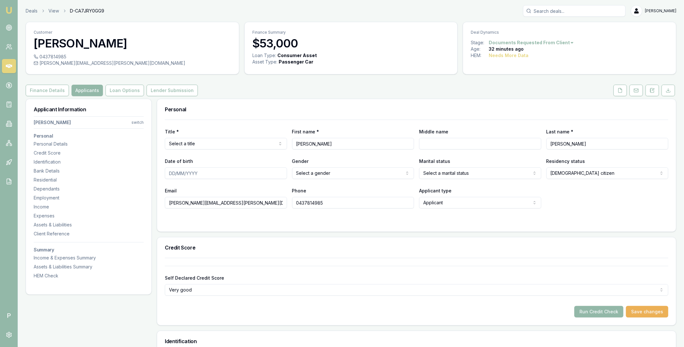
click at [456, 146] on input "Middle name" at bounding box center [480, 144] width 122 height 12
type input "L"
click at [473, 217] on form "Title * Select a title Mr Mrs Miss Ms Dr Prof First name * Renee Middle name L …" at bounding box center [417, 172] width 504 height 104
click at [44, 92] on button "Finance Details" at bounding box center [47, 91] width 43 height 12
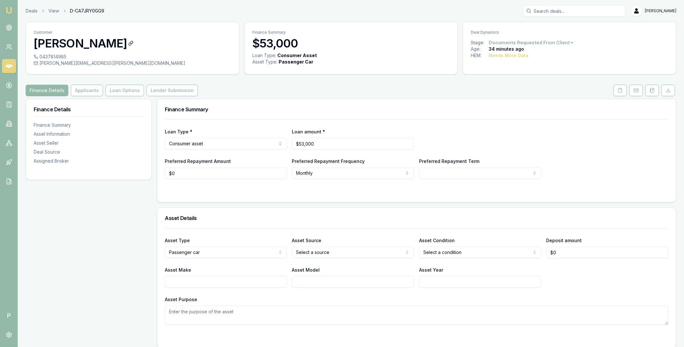
click at [97, 42] on h3 "[PERSON_NAME]" at bounding box center [133, 43] width 198 height 13
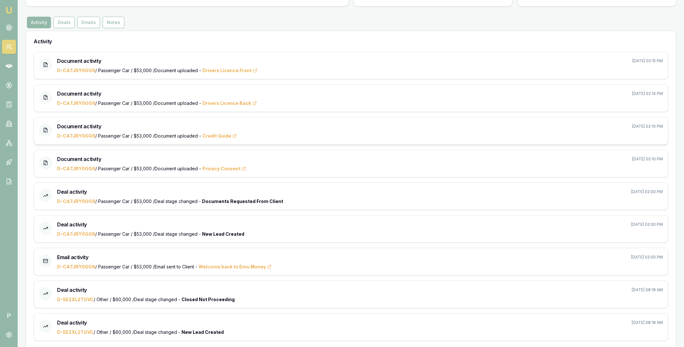
scroll to position [96, 0]
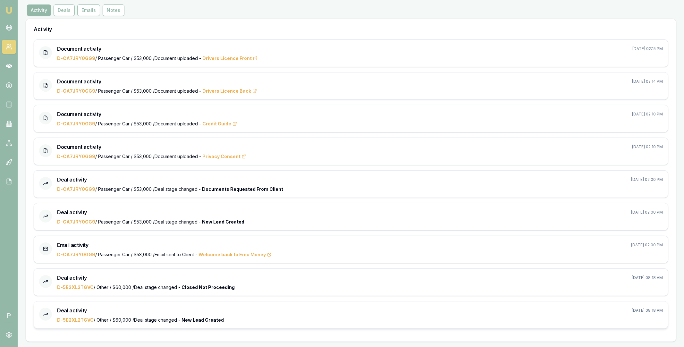
click at [83, 320] on link "D-5E2XL2TGVC" at bounding box center [75, 319] width 37 height 5
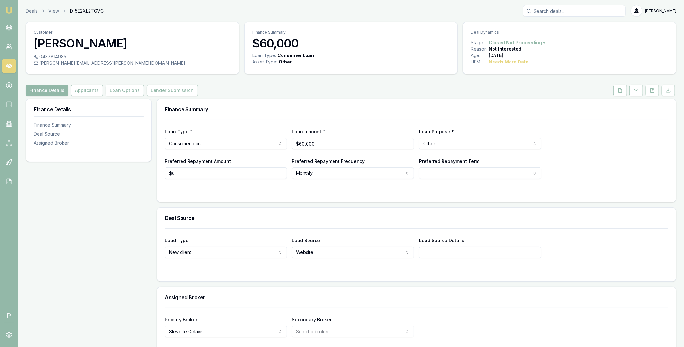
click at [91, 11] on span "D-5E2XL2TGVC" at bounding box center [87, 11] width 34 height 6
copy span "D-5E2XL2TGVC"
click at [8, 335] on circle at bounding box center [9, 335] width 2 height 2
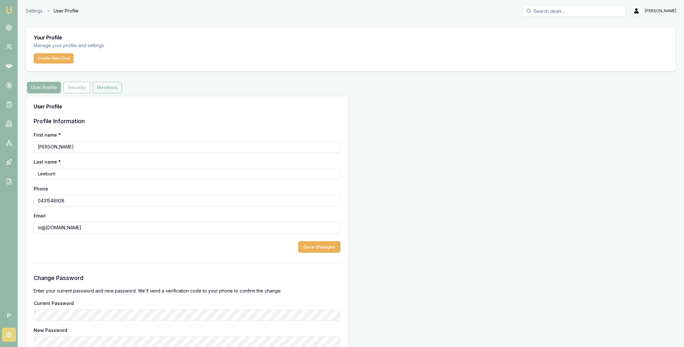
click at [103, 88] on button "Members" at bounding box center [107, 88] width 29 height 12
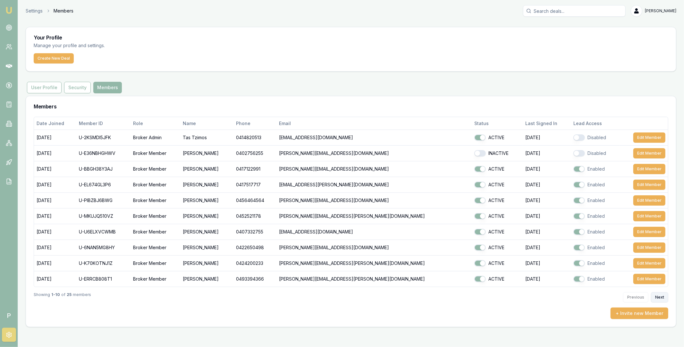
click at [654, 296] on button "Next" at bounding box center [659, 297] width 17 height 10
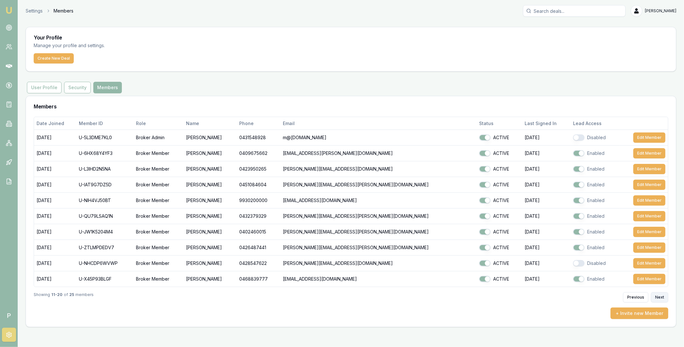
click at [657, 296] on button "Next" at bounding box center [659, 297] width 17 height 10
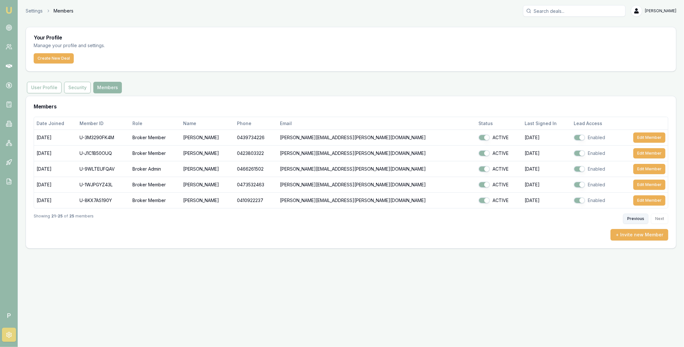
click at [638, 217] on button "Previous" at bounding box center [635, 219] width 25 height 10
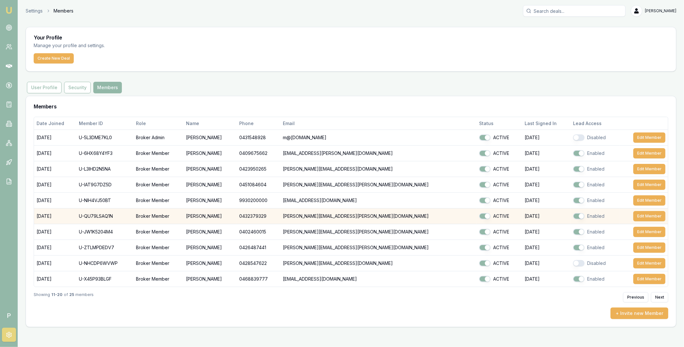
click at [111, 215] on td "U-QU79LSAQ1N" at bounding box center [104, 216] width 57 height 16
copy td "U-QU79LSAQ1N"
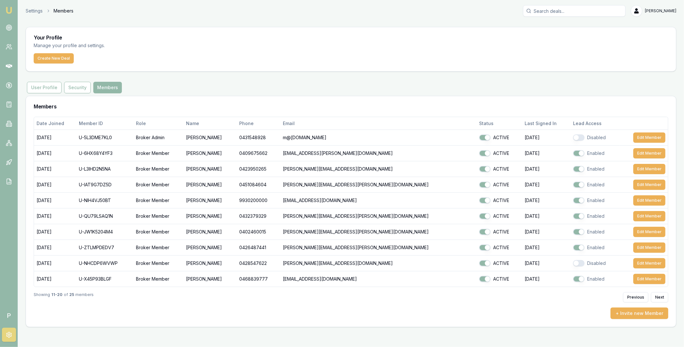
click at [430, 76] on div "Your Profile Manage your profile and settings. Create New Deal User Profile Sec…" at bounding box center [351, 177] width 651 height 300
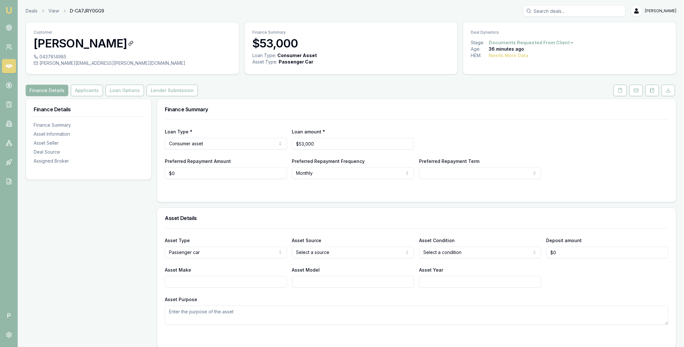
click at [87, 43] on h3 "[PERSON_NAME]" at bounding box center [133, 43] width 198 height 13
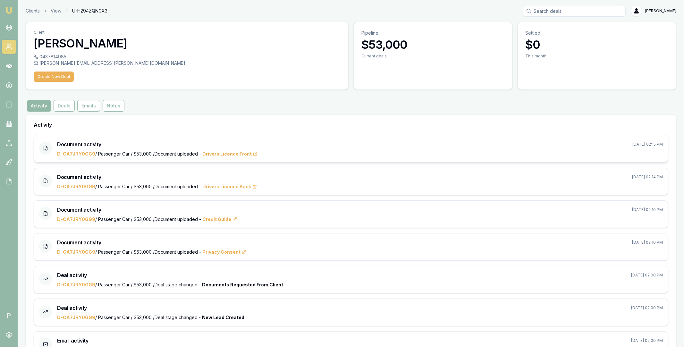
click at [73, 155] on link "D-CA7JRY0GG9" at bounding box center [76, 153] width 38 height 5
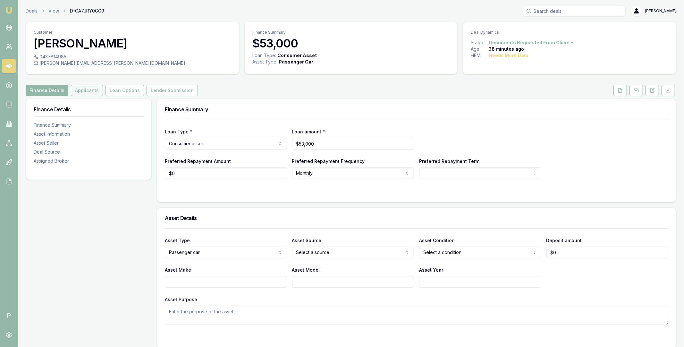
click at [90, 91] on button "Applicants" at bounding box center [87, 91] width 32 height 12
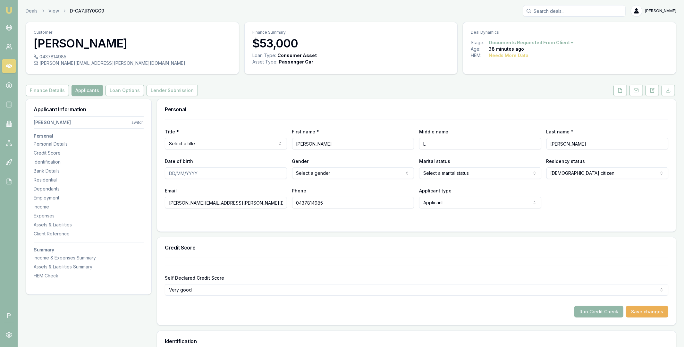
click at [12, 66] on icon at bounding box center [9, 66] width 6 height 4
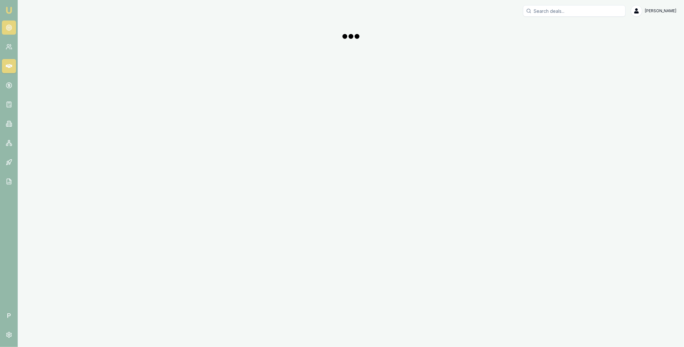
click at [8, 21] on link at bounding box center [9, 28] width 14 height 14
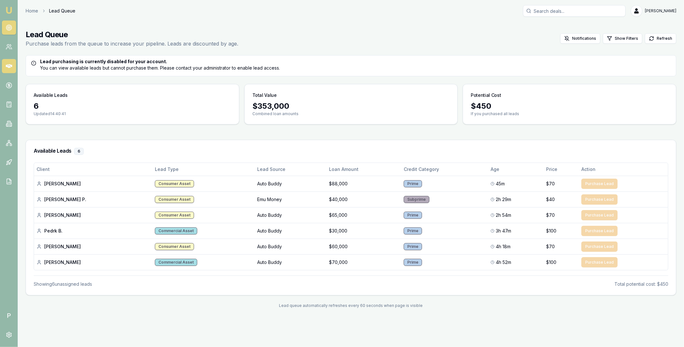
click at [10, 66] on icon at bounding box center [9, 66] width 6 height 6
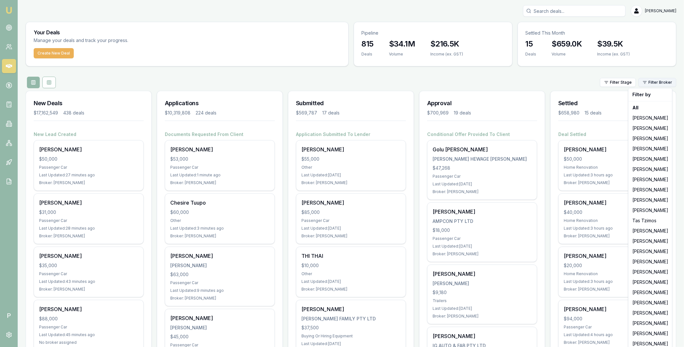
click at [667, 80] on html "Emu Broker P [PERSON_NAME] Toggle Menu Your Deals Manage your deals and track y…" at bounding box center [342, 173] width 684 height 347
click at [656, 203] on div "[PERSON_NAME]" at bounding box center [650, 200] width 41 height 10
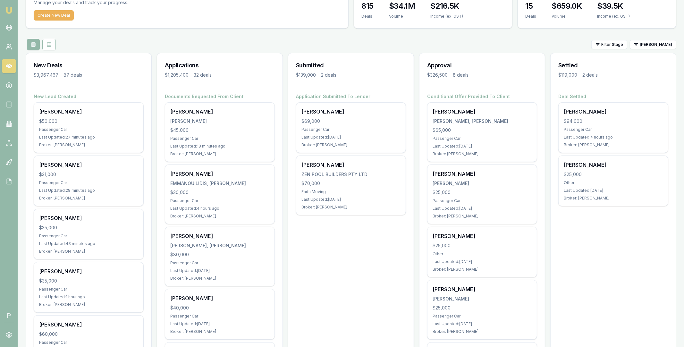
scroll to position [37, 0]
click at [10, 64] on icon at bounding box center [9, 66] width 6 height 6
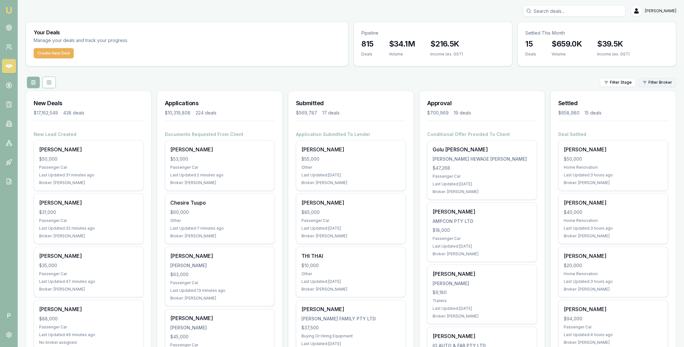
click at [657, 83] on html "Emu Broker P [PERSON_NAME] Toggle Menu Your Deals Manage your deals and track y…" at bounding box center [342, 173] width 684 height 347
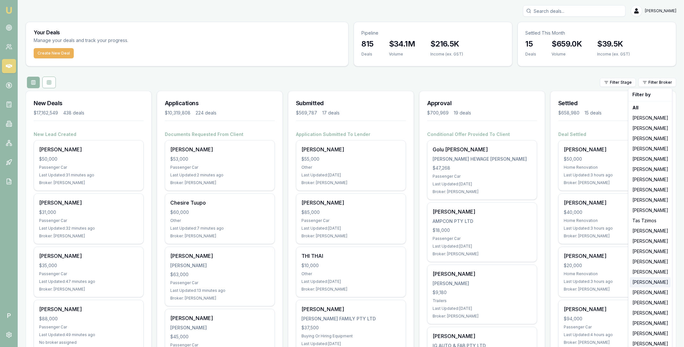
click at [649, 282] on div "[PERSON_NAME]" at bounding box center [650, 282] width 41 height 10
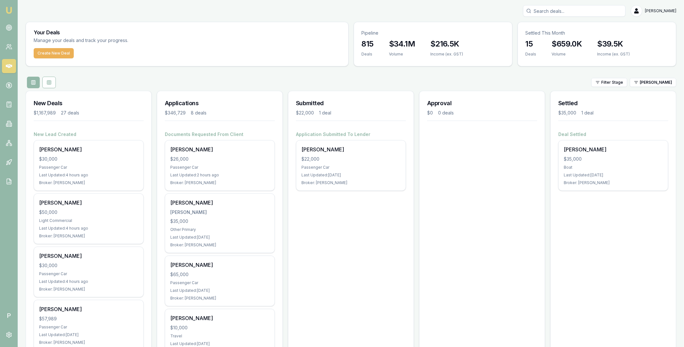
click at [376, 80] on div "Filter Stage Rachael Connors" at bounding box center [351, 83] width 651 height 12
click at [48, 83] on icon at bounding box center [49, 82] width 5 height 5
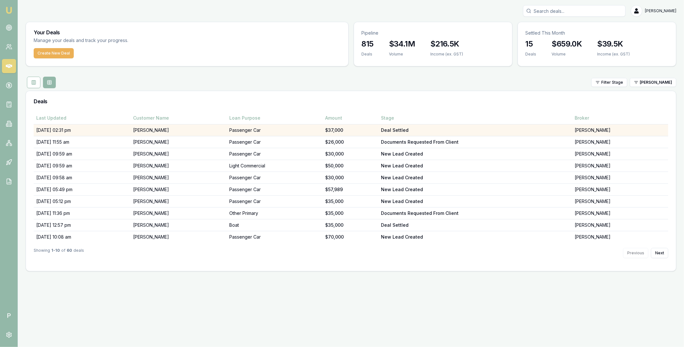
click at [104, 129] on td "06/10/25, 02:31 pm" at bounding box center [82, 130] width 97 height 12
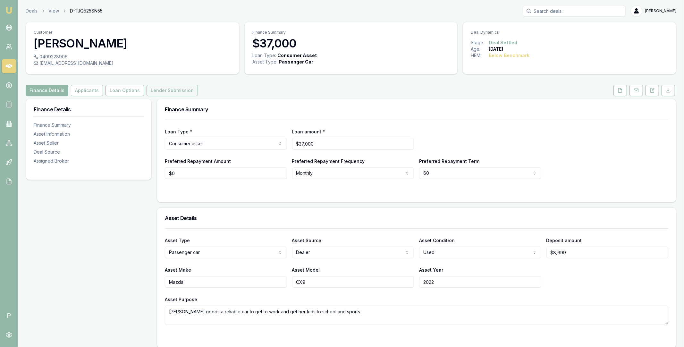
click at [177, 91] on button "Lender Submission" at bounding box center [172, 91] width 51 height 12
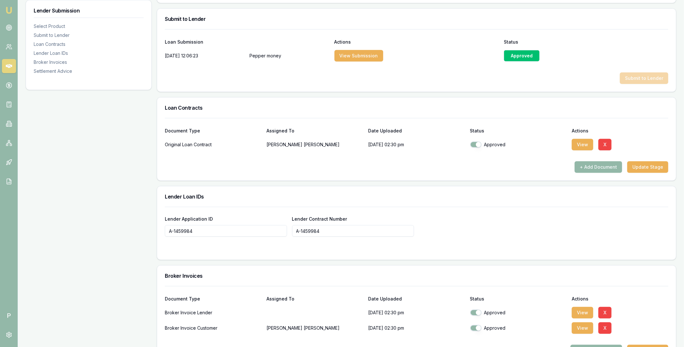
scroll to position [477, 0]
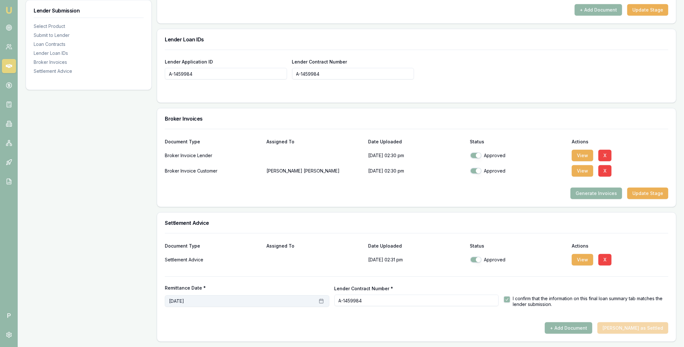
click at [276, 301] on button "[DATE]" at bounding box center [247, 301] width 165 height 12
click at [184, 246] on button "6" at bounding box center [184, 246] width 10 height 10
click at [9, 67] on icon at bounding box center [9, 66] width 6 height 4
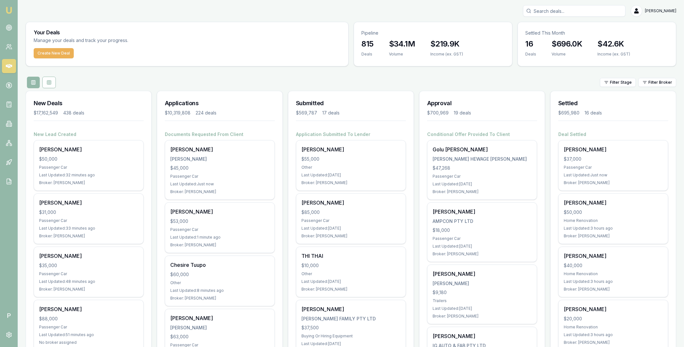
click at [581, 81] on div "Filter Stage Filter Broker" at bounding box center [351, 83] width 651 height 12
click at [60, 78] on div "Filter Stage Filter Broker" at bounding box center [351, 83] width 651 height 12
click at [464, 80] on div "Filter Stage Filter Broker" at bounding box center [351, 83] width 651 height 12
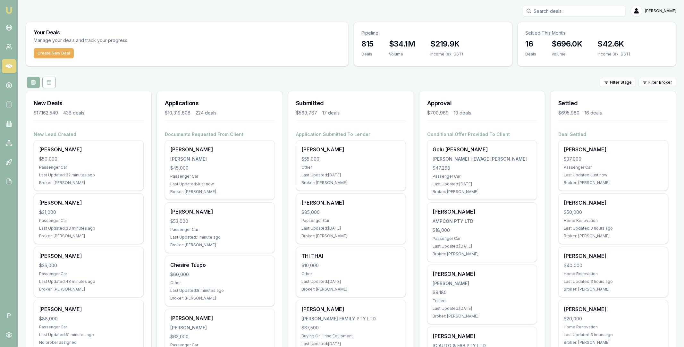
click at [10, 68] on icon at bounding box center [9, 66] width 6 height 6
